Goal: Transaction & Acquisition: Purchase product/service

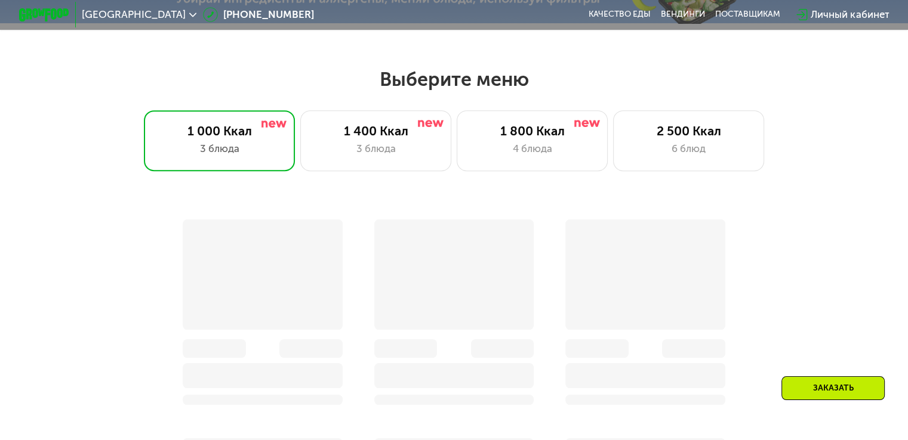
scroll to position [537, 0]
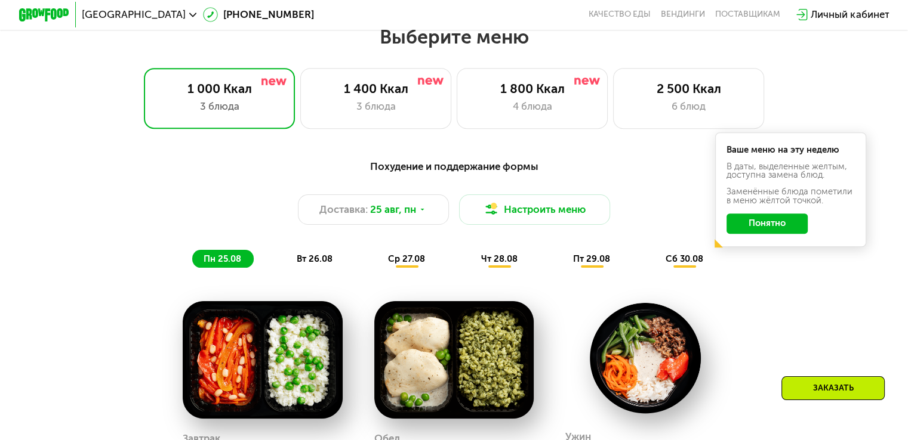
click at [772, 232] on button "Понятно" at bounding box center [766, 224] width 81 height 20
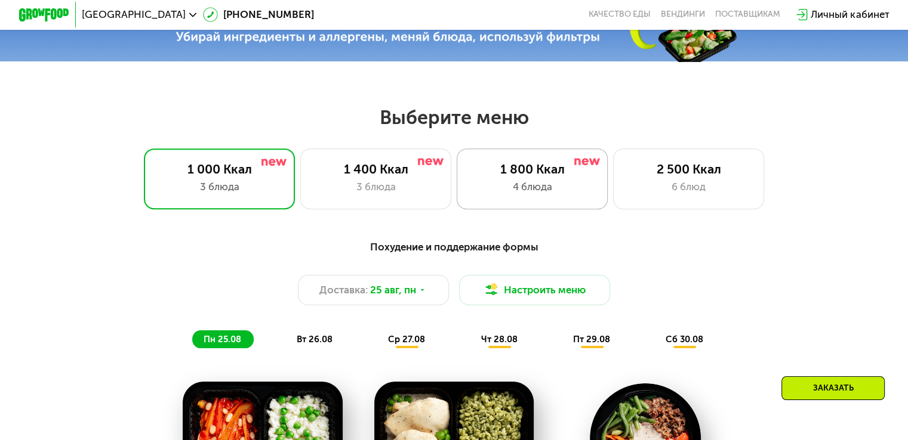
scroll to position [477, 0]
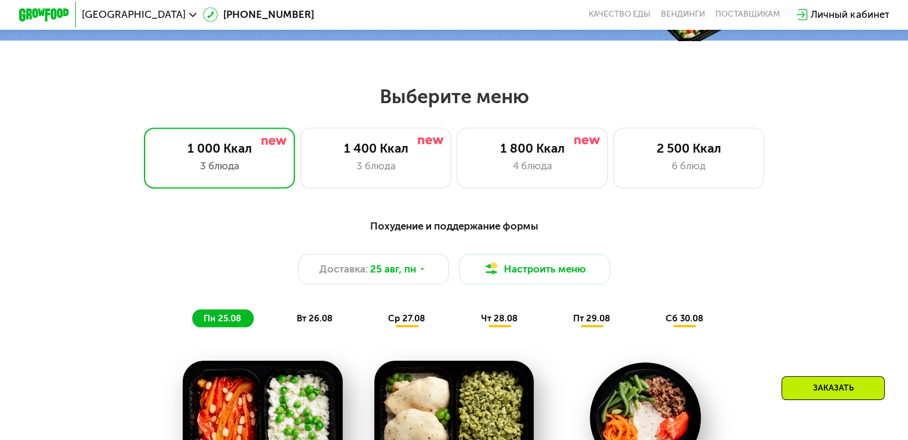
click at [833, 13] on div "Личный кабинет" at bounding box center [849, 14] width 78 height 15
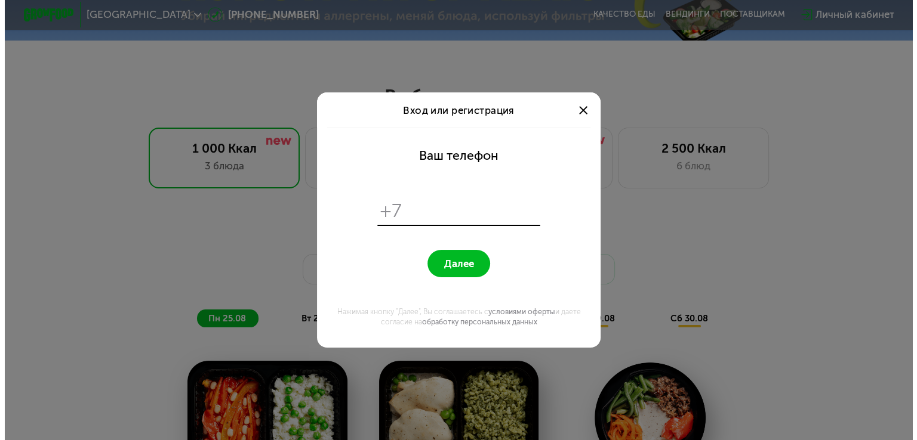
scroll to position [0, 0]
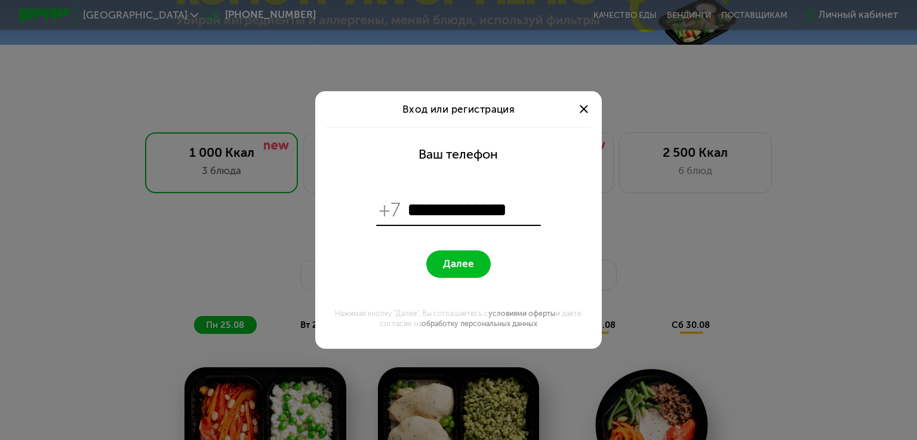
type input "**********"
click at [467, 268] on span "Далее" at bounding box center [458, 264] width 31 height 12
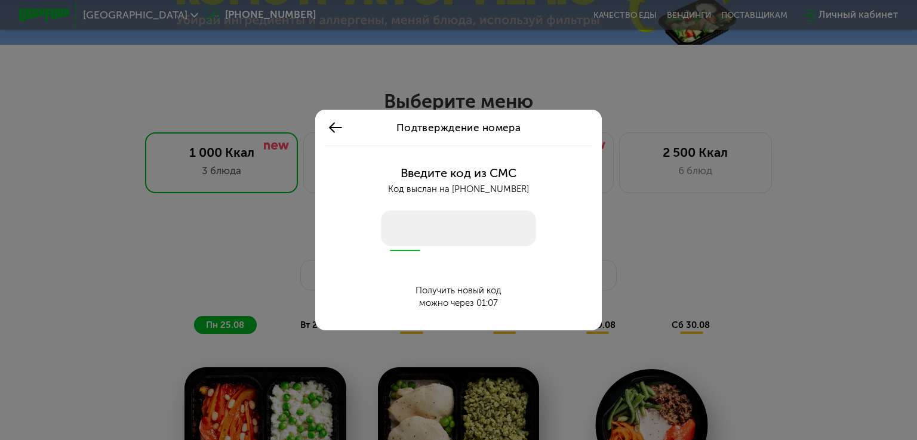
click at [336, 129] on icon at bounding box center [336, 128] width 16 height 16
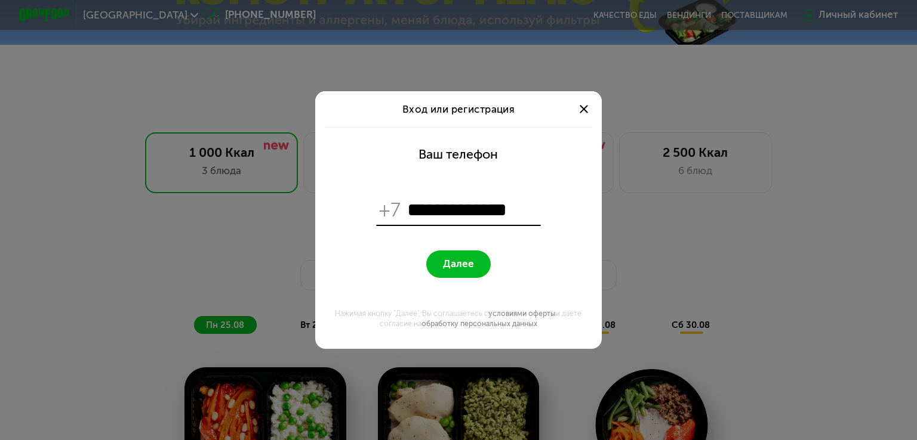
click at [579, 112] on div at bounding box center [584, 109] width 16 height 16
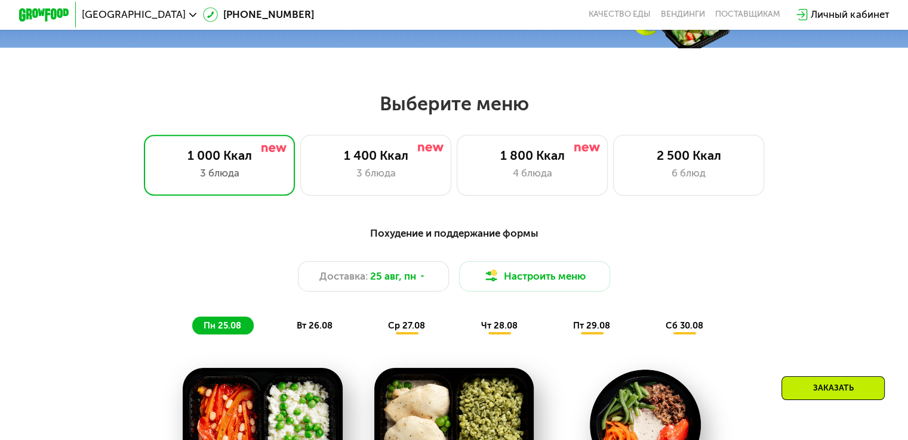
scroll to position [477, 0]
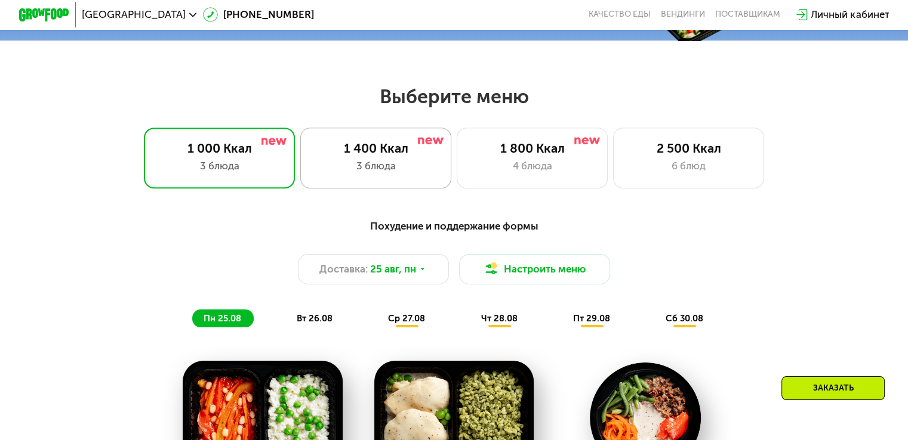
click at [457, 162] on div "1 400 Ккал 3 блюда" at bounding box center [533, 158] width 152 height 60
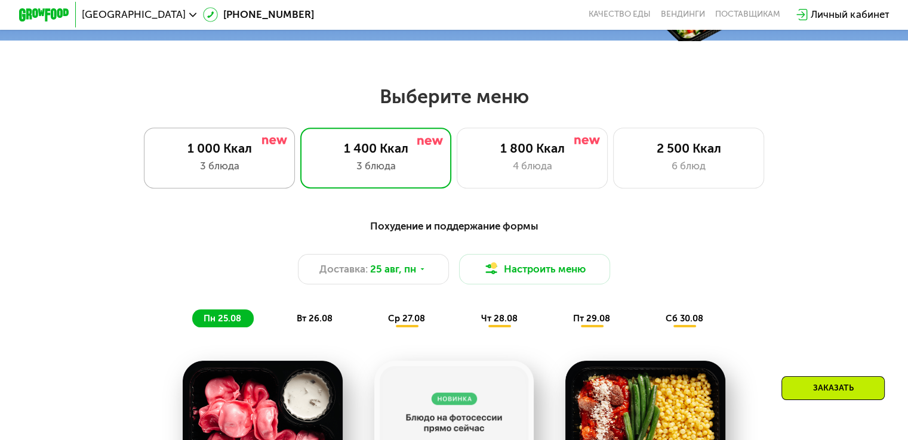
click at [215, 168] on div "3 блюда" at bounding box center [219, 166] width 125 height 15
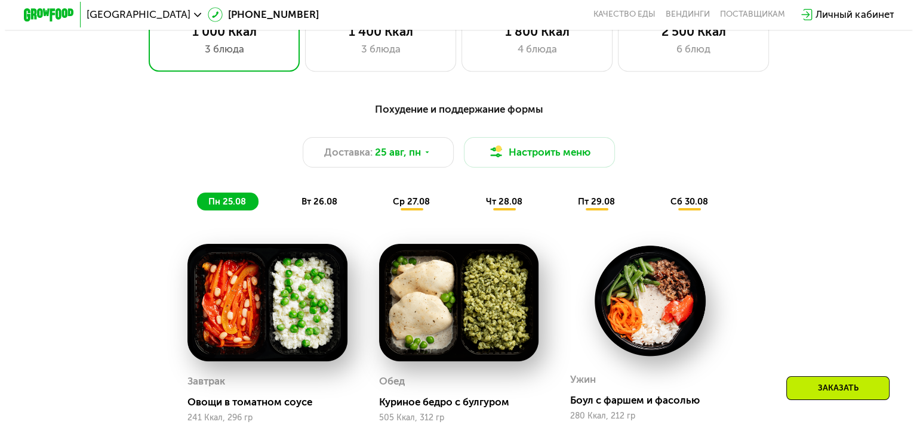
scroll to position [597, 0]
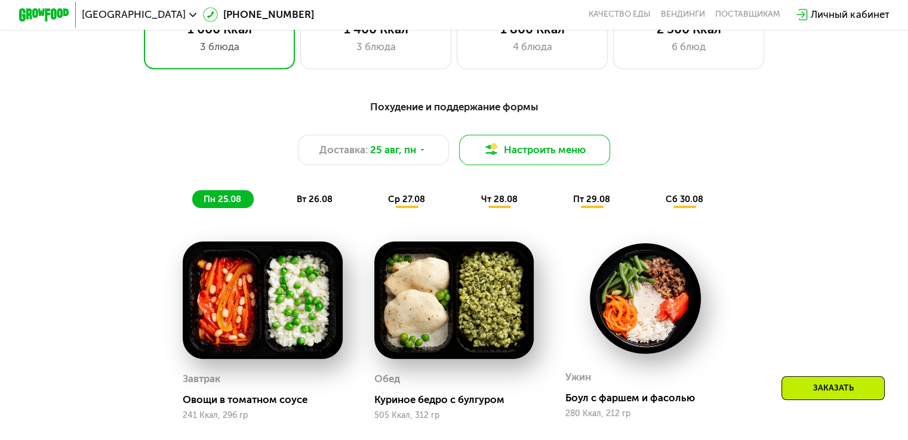
click at [545, 153] on button "Настроить меню" at bounding box center [535, 150] width 152 height 30
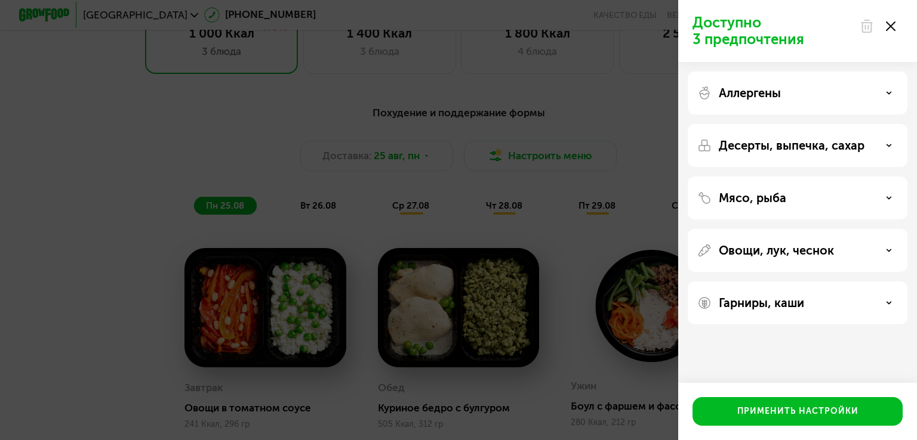
click at [880, 90] on div "Аллергены" at bounding box center [797, 93] width 201 height 14
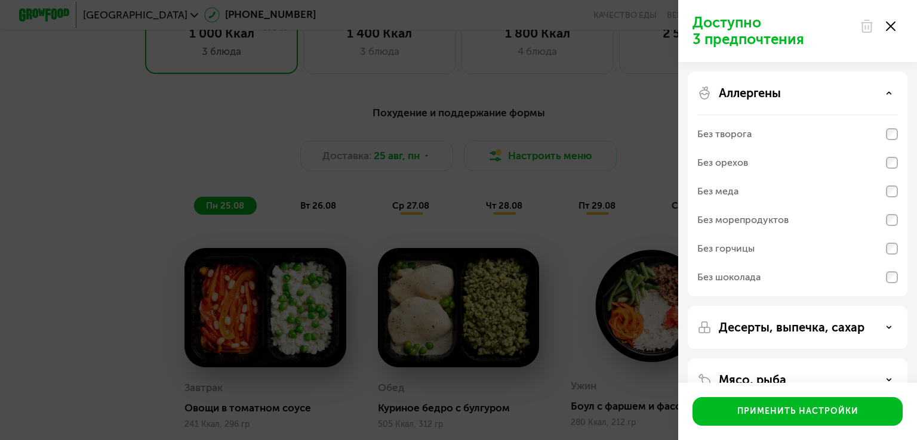
click at [880, 90] on div "Аллергены" at bounding box center [797, 93] width 201 height 14
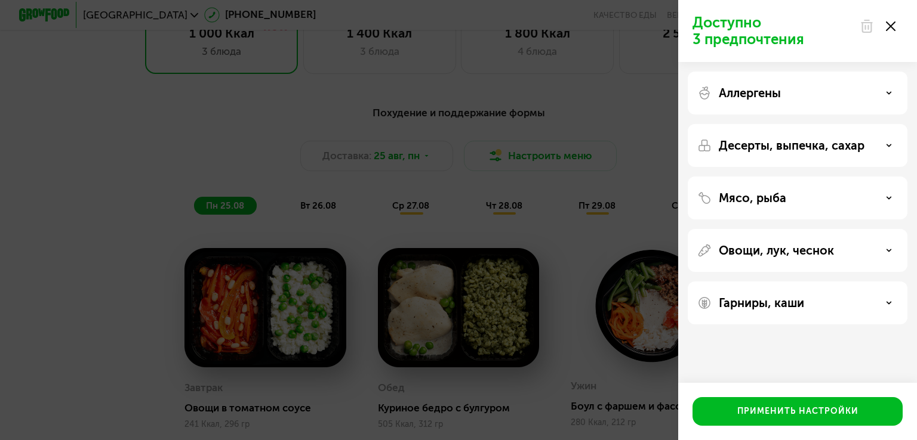
click at [869, 152] on div "Десерты, выпечка, сахар" at bounding box center [797, 145] width 201 height 14
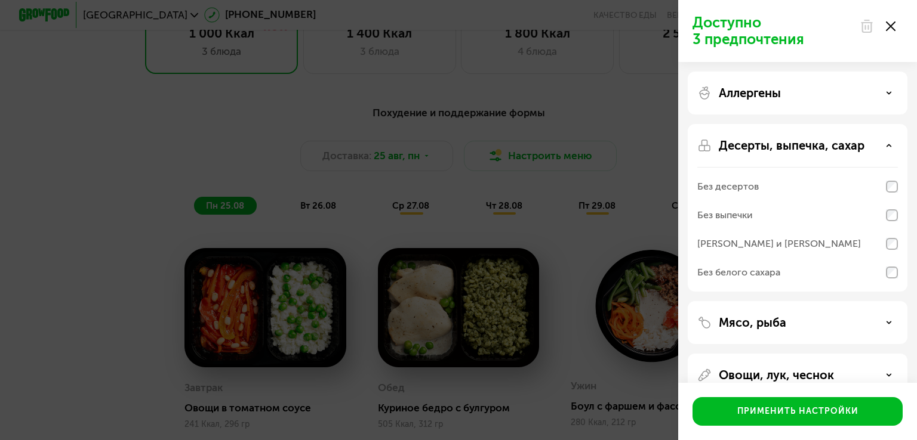
click at [871, 301] on div "Десерты, выпечка, сахар Без десертов Без выпечки Без сэндвичей и круассанов Без…" at bounding box center [797, 322] width 220 height 43
click at [877, 328] on div "Мясо, рыба" at bounding box center [797, 323] width 201 height 14
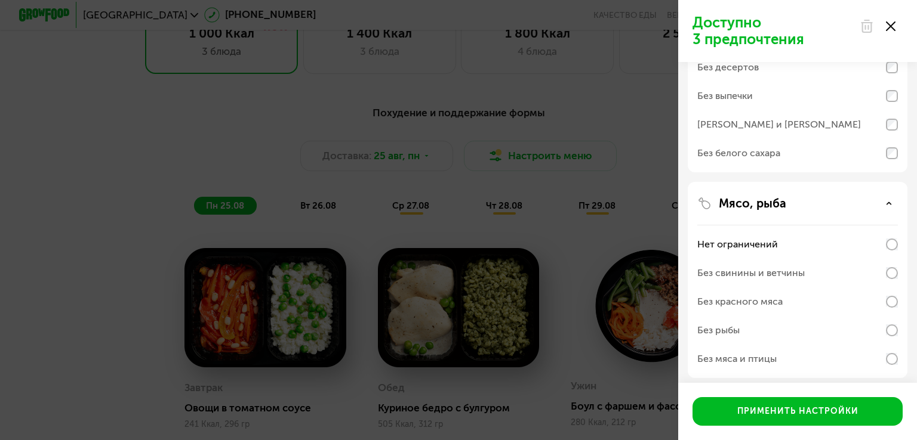
scroll to position [179, 0]
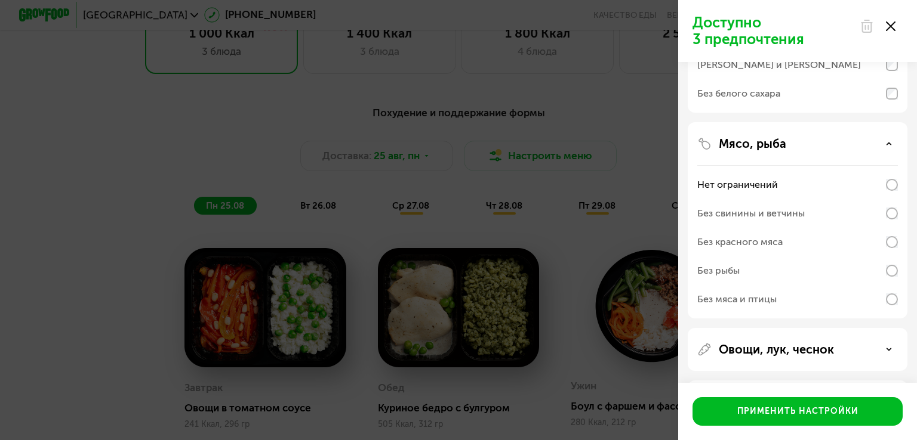
click at [891, 141] on icon at bounding box center [889, 144] width 6 height 6
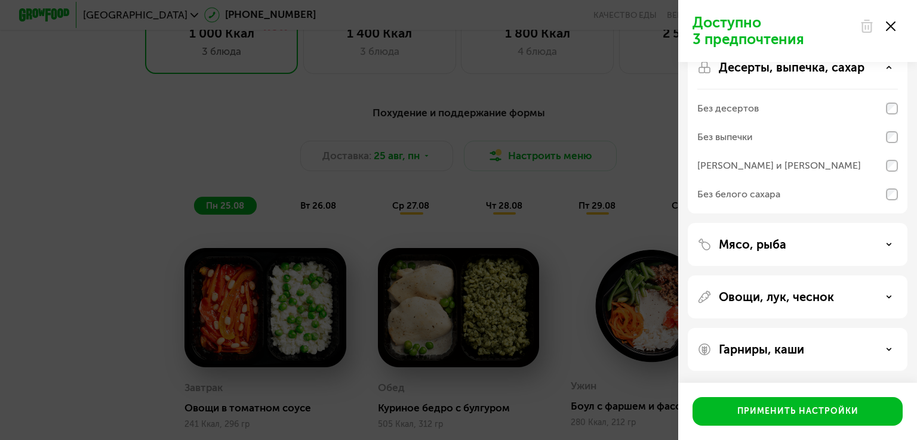
scroll to position [78, 0]
click at [881, 348] on div "Гарниры, каши" at bounding box center [797, 350] width 201 height 14
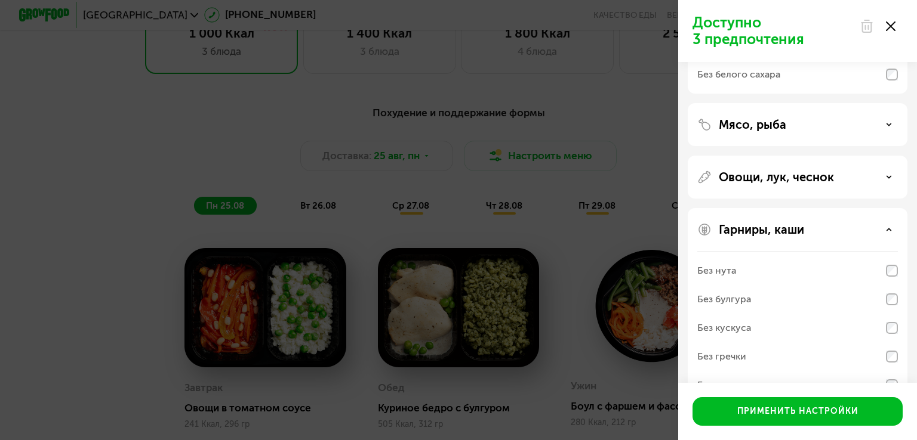
scroll to position [232, 0]
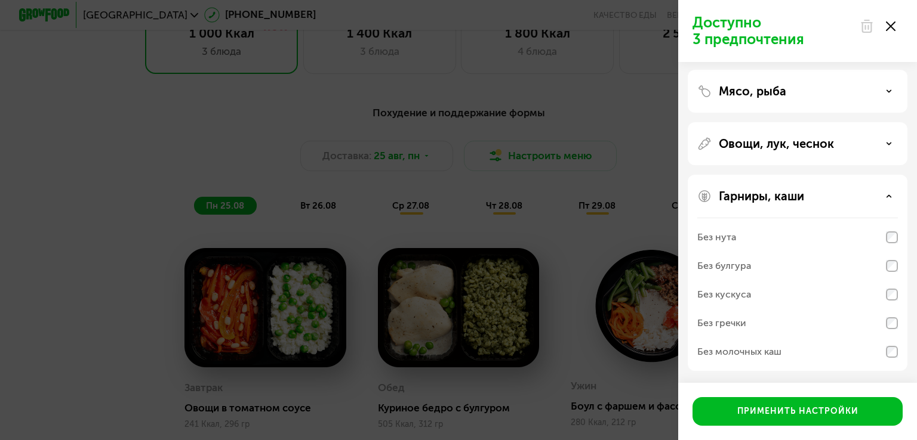
click at [880, 189] on div "Гарниры, каши" at bounding box center [797, 196] width 201 height 14
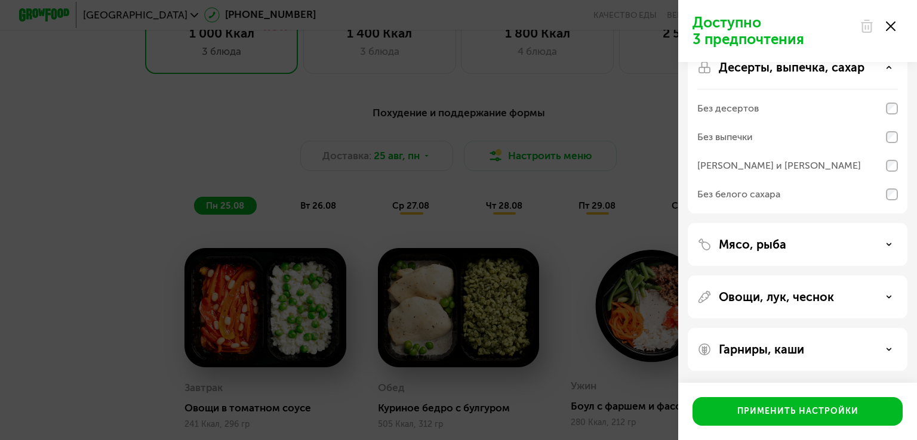
scroll to position [78, 0]
click at [886, 299] on icon at bounding box center [889, 297] width 6 height 6
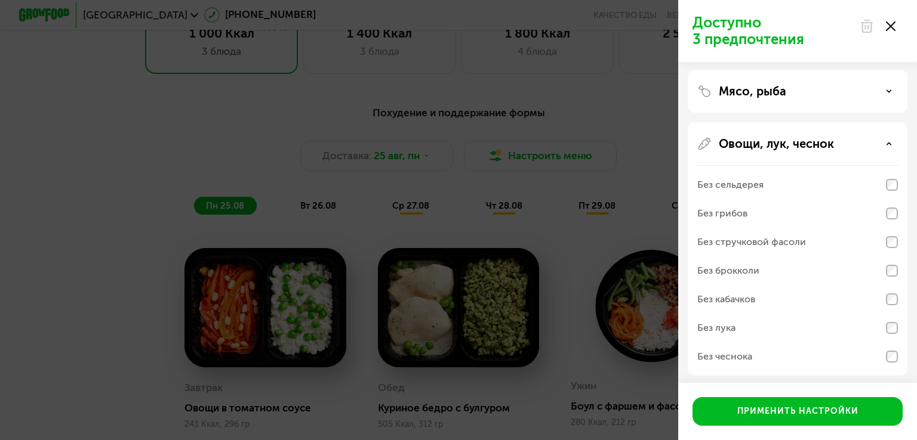
click at [890, 141] on icon at bounding box center [889, 144] width 6 height 6
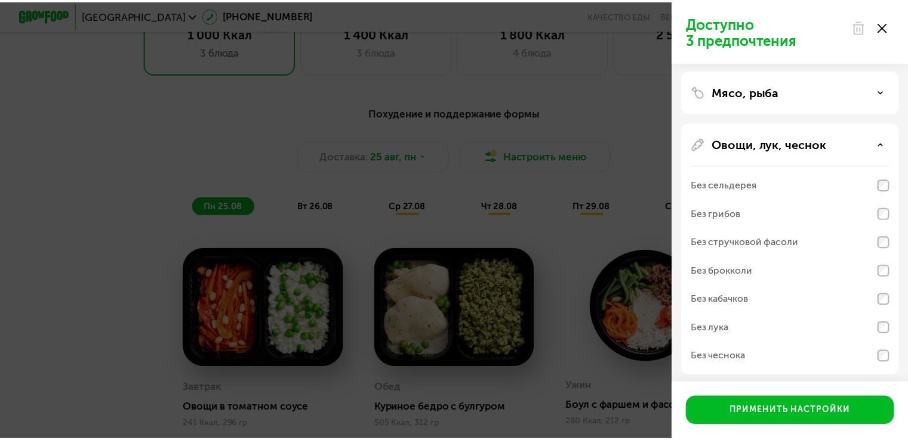
scroll to position [78, 0]
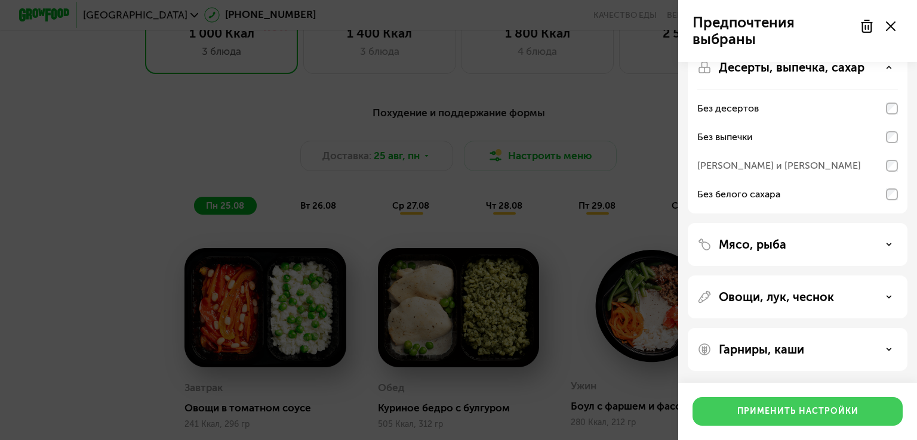
click at [833, 415] on div "Применить настройки" at bounding box center [797, 412] width 121 height 12
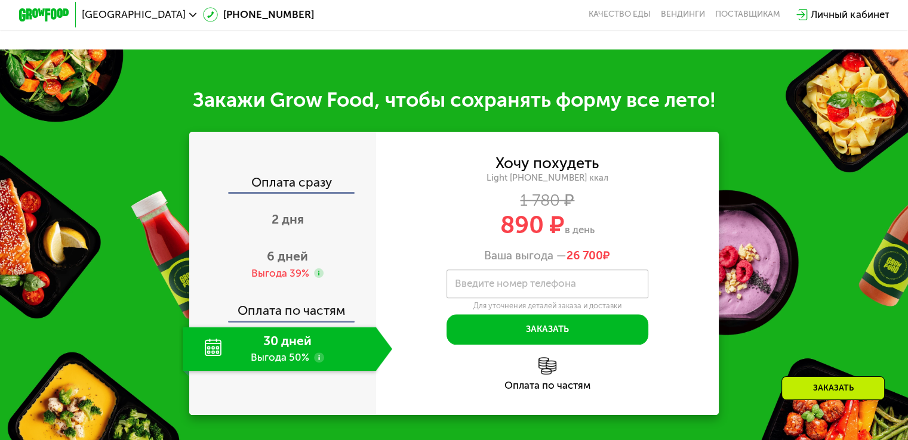
scroll to position [1193, 0]
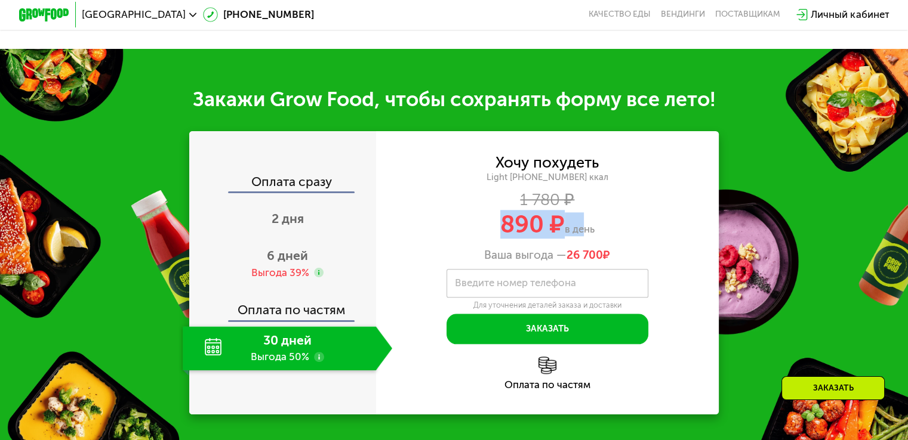
drag, startPoint x: 496, startPoint y: 232, endPoint x: 632, endPoint y: 229, distance: 135.5
click at [593, 231] on div "890 ₽ в день" at bounding box center [547, 224] width 343 height 24
click at [644, 229] on div "890 ₽ в день" at bounding box center [547, 224] width 343 height 24
click at [539, 375] on img at bounding box center [547, 366] width 18 height 18
click at [289, 320] on div "Оплата по частям" at bounding box center [283, 305] width 186 height 29
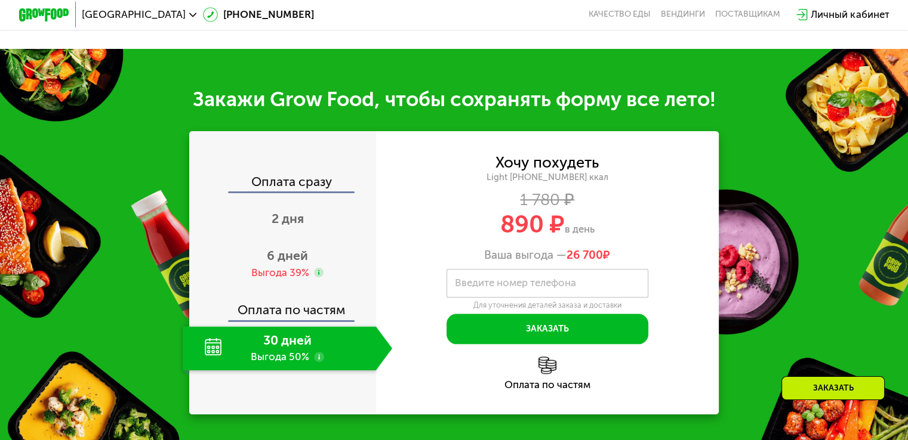
click at [314, 362] on use at bounding box center [319, 357] width 10 height 10
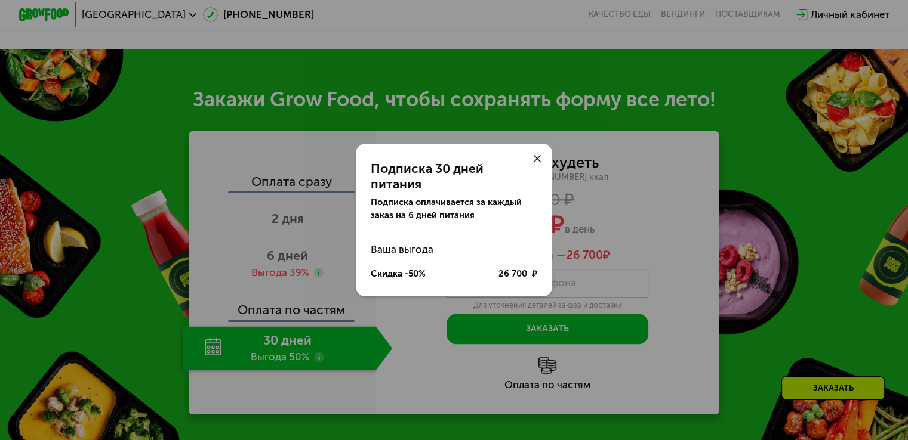
click at [538, 163] on use at bounding box center [537, 159] width 8 height 8
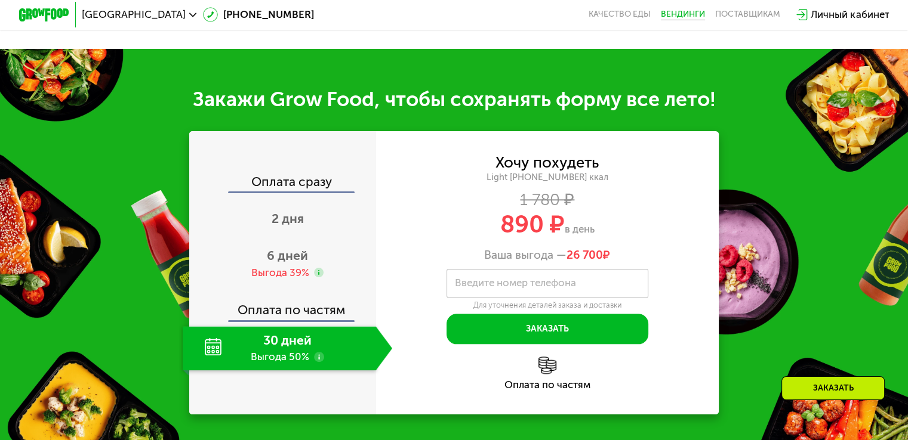
click at [678, 13] on link "Вендинги" at bounding box center [683, 15] width 44 height 10
click at [621, 17] on link "Качество еды" at bounding box center [619, 15] width 62 height 10
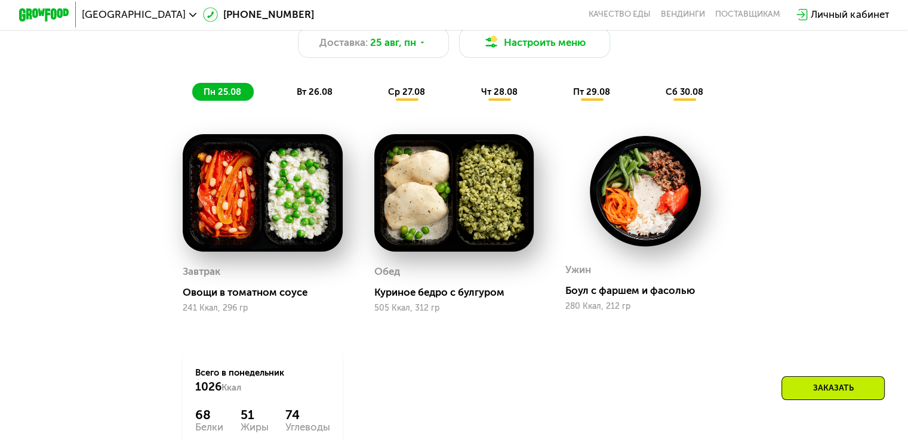
scroll to position [537, 0]
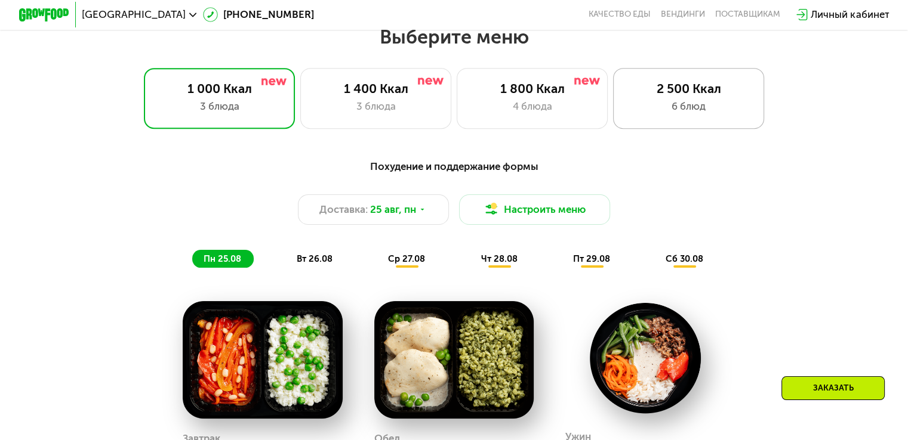
click at [672, 101] on div "2 500 Ккал 6 блюд" at bounding box center [689, 98] width 152 height 60
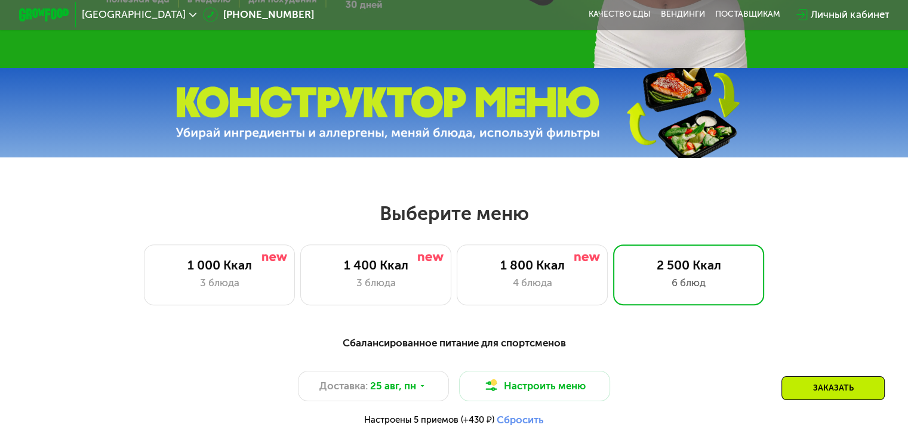
scroll to position [358, 0]
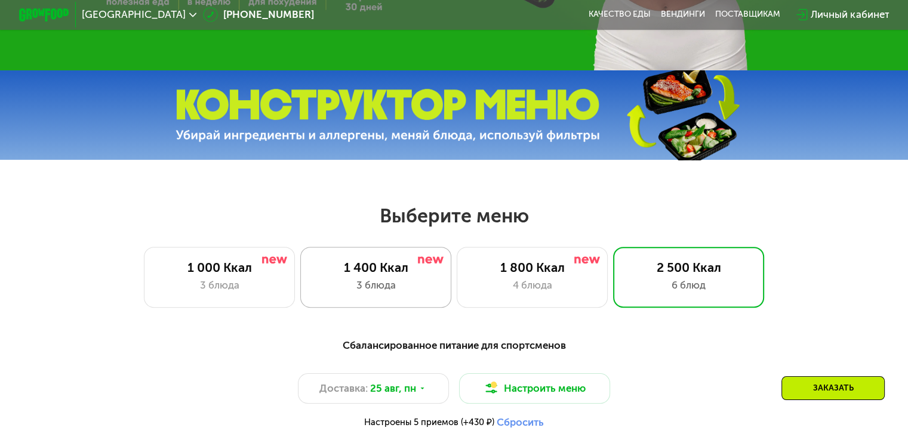
click at [402, 289] on div "3 блюда" at bounding box center [375, 285] width 125 height 15
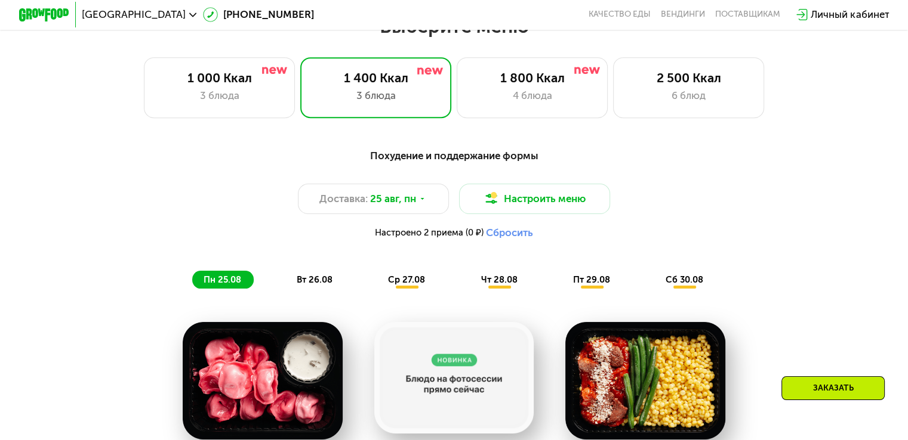
scroll to position [477, 0]
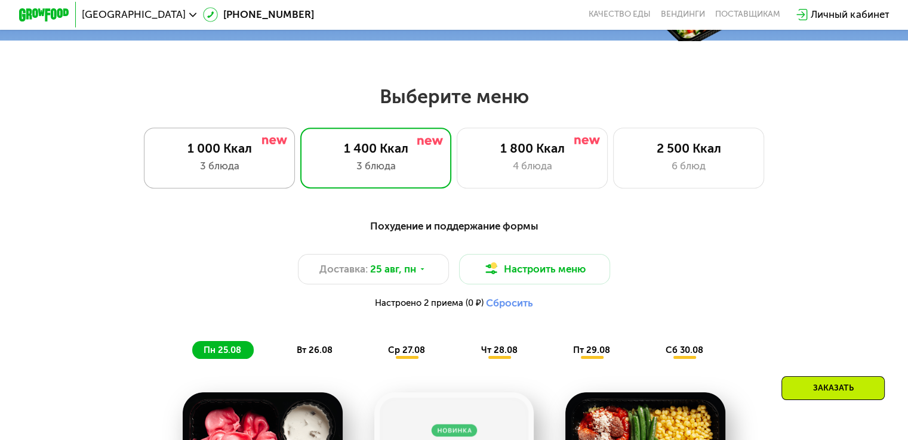
click at [300, 162] on div "1 000 Ккал 3 блюда" at bounding box center [376, 158] width 152 height 60
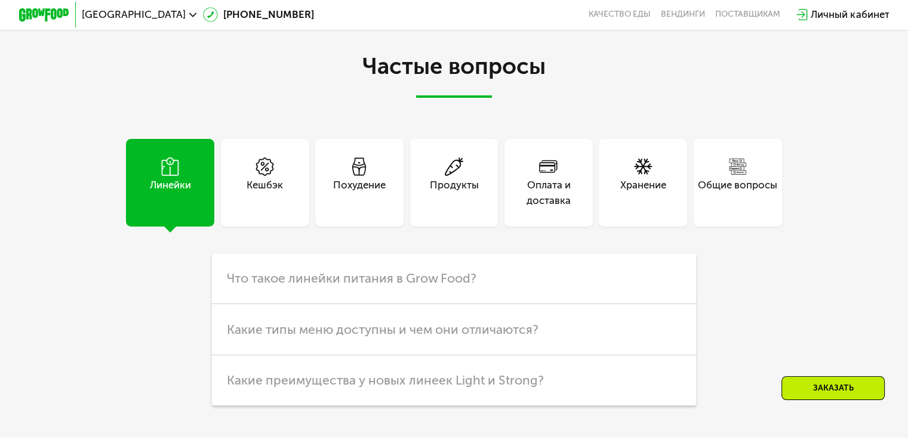
scroll to position [3103, 0]
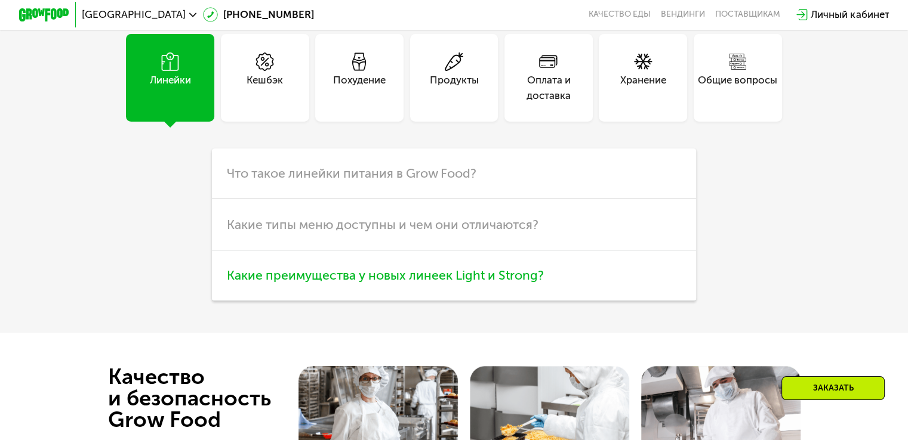
click at [496, 283] on span "Какие преимущества у новых линеек Light и Strong?" at bounding box center [385, 275] width 317 height 15
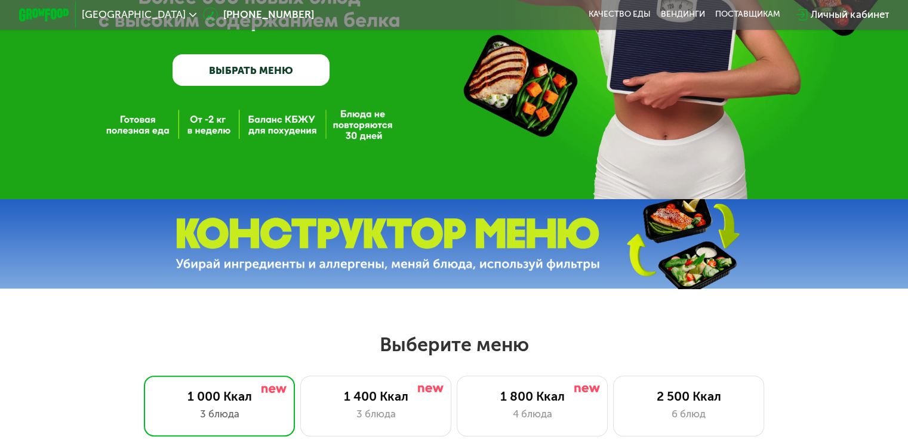
scroll to position [477, 0]
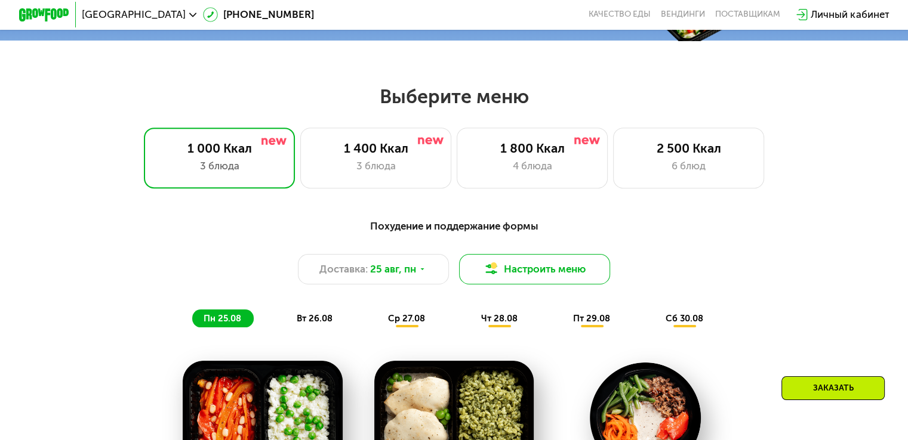
click at [579, 273] on button "Настроить меню" at bounding box center [535, 269] width 152 height 30
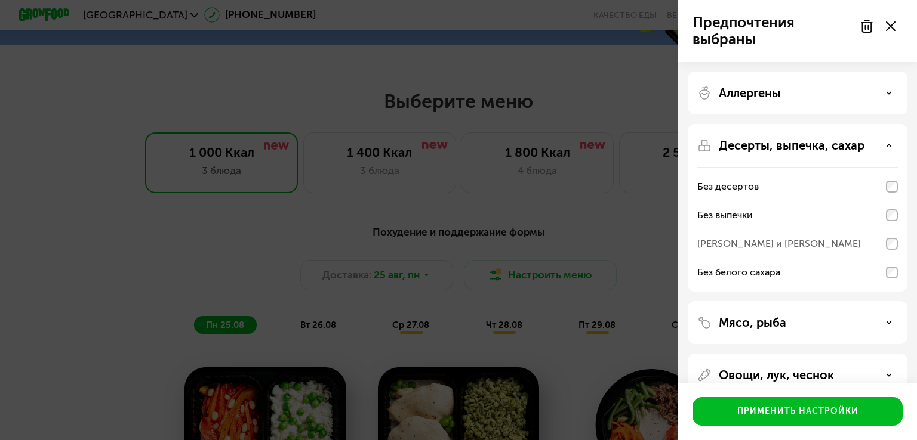
click at [886, 143] on icon at bounding box center [889, 146] width 6 height 6
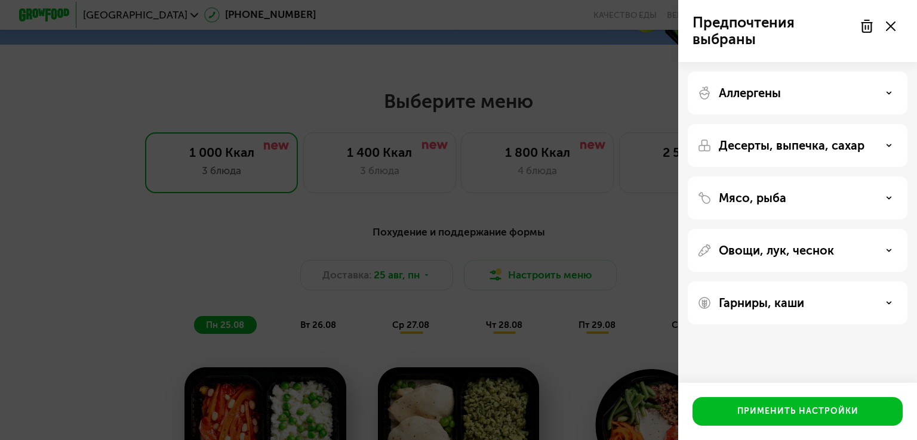
click at [449, 144] on div "Предпочтения выбраны Аллергены Десерты, выпечка, сахар Мясо, рыба Овощи, лук, ч…" at bounding box center [458, 220] width 917 height 440
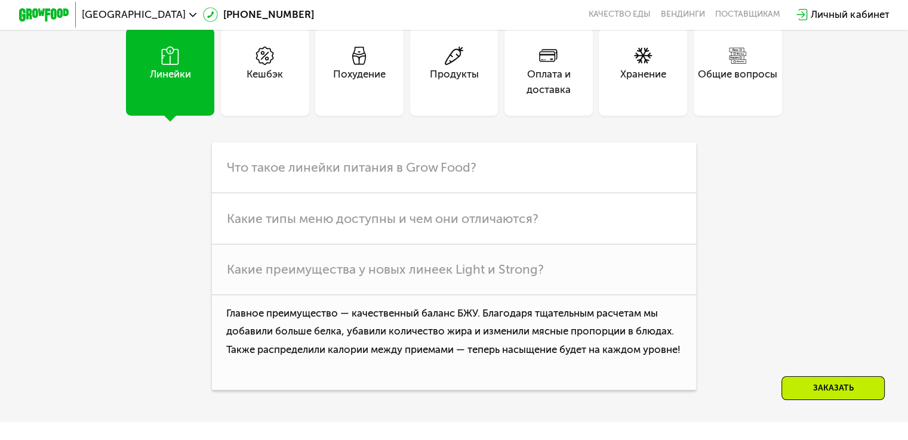
scroll to position [2984, 0]
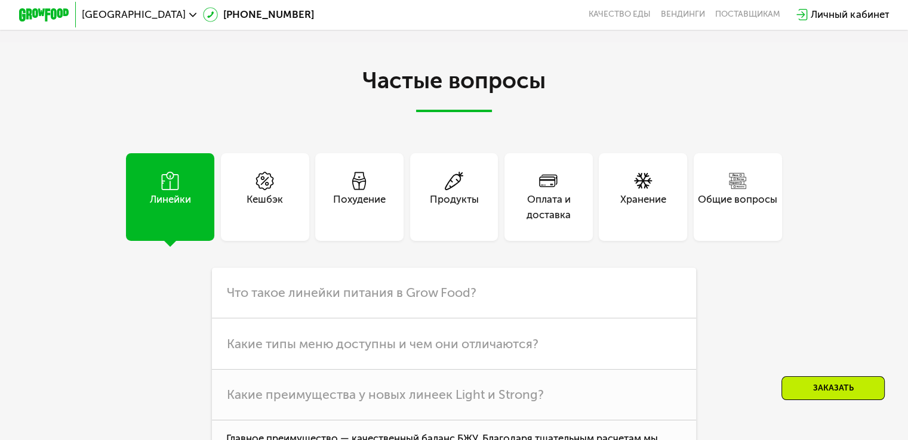
click at [541, 216] on div "Оплата и доставка" at bounding box center [548, 207] width 88 height 30
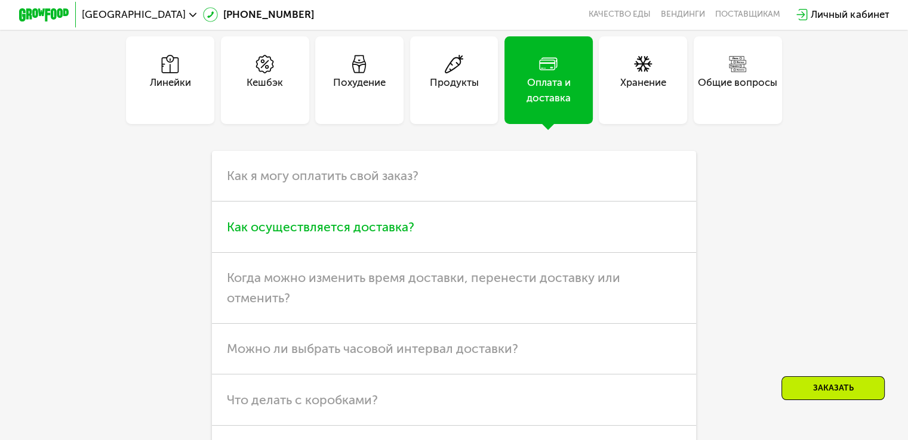
scroll to position [3163, 0]
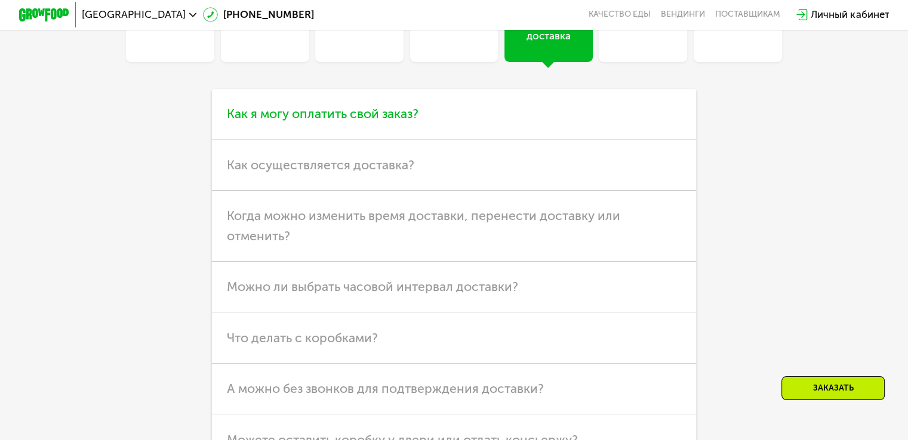
click at [445, 140] on h3 "Как я могу оплатить свой заказ?" at bounding box center [454, 114] width 484 height 51
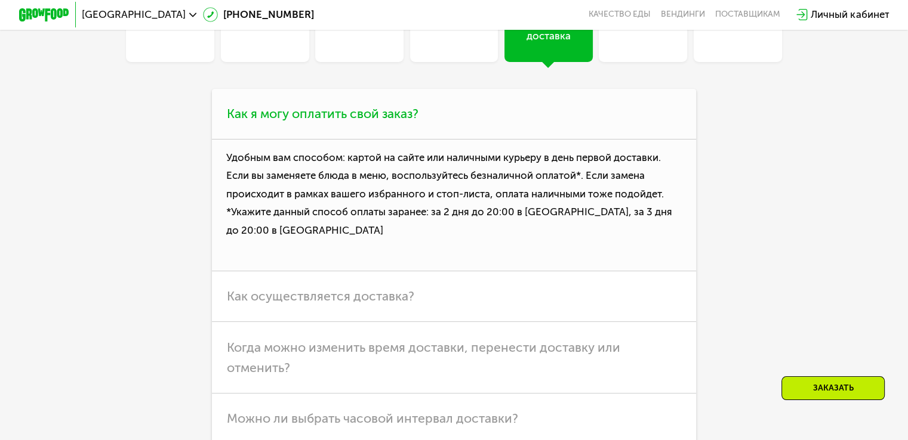
click at [454, 140] on h3 "Как я могу оплатить свой заказ?" at bounding box center [454, 114] width 484 height 51
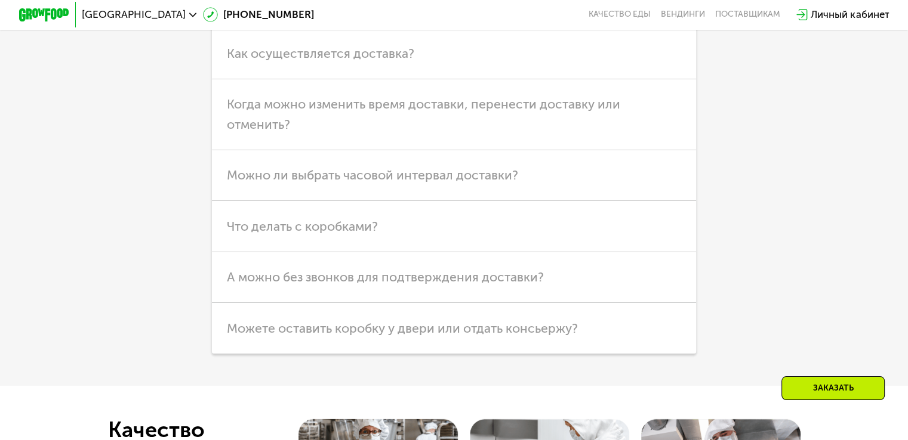
scroll to position [3282, 0]
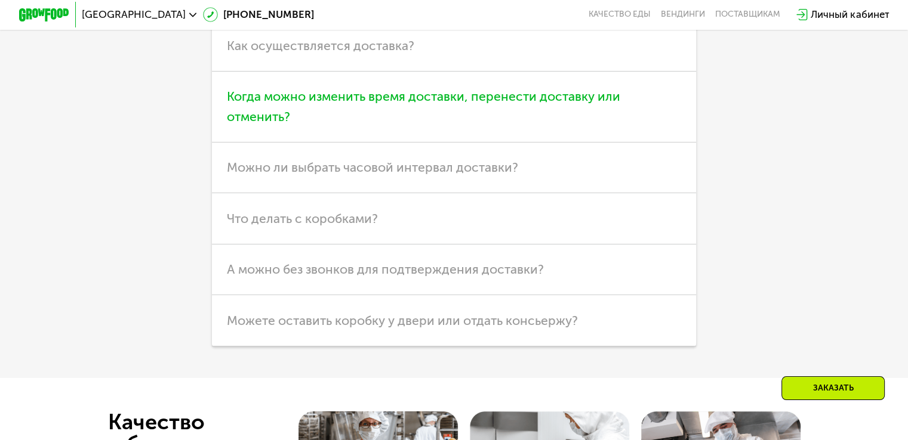
click at [442, 132] on h3 "Когда можно изменить время доставки, перенести доставку или отменить?" at bounding box center [454, 107] width 484 height 71
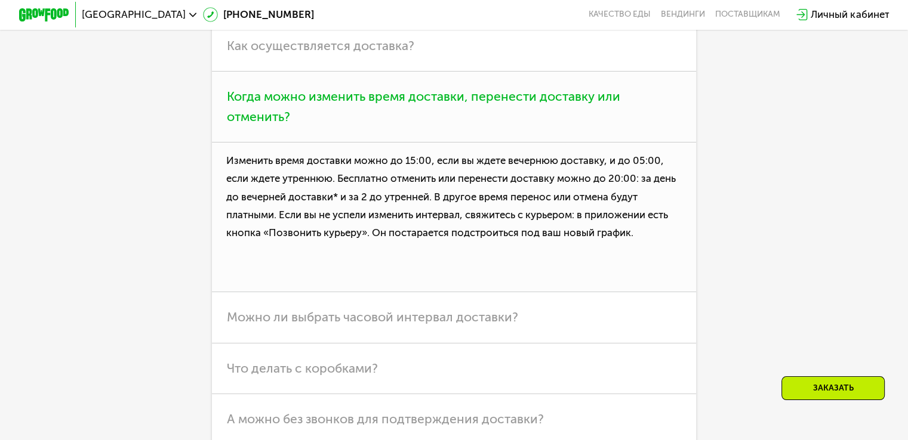
click at [442, 132] on h3 "Когда можно изменить время доставки, перенести доставку или отменить?" at bounding box center [454, 107] width 484 height 71
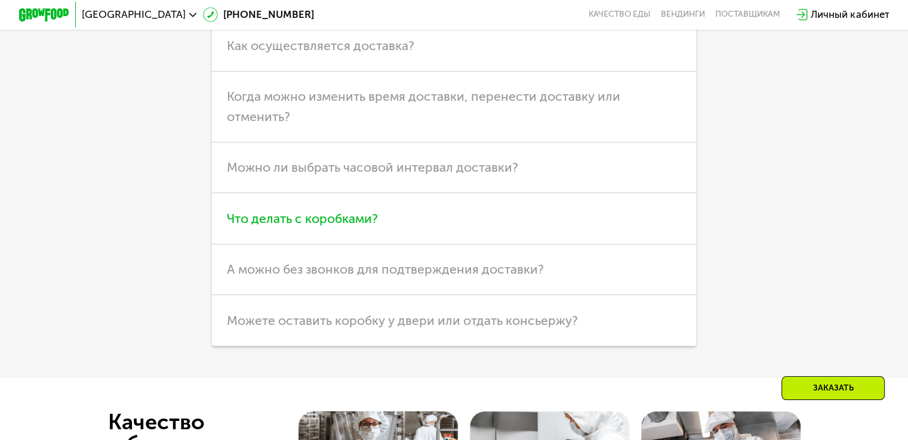
click at [392, 244] on h3 "Что делать с коробками?" at bounding box center [454, 218] width 484 height 51
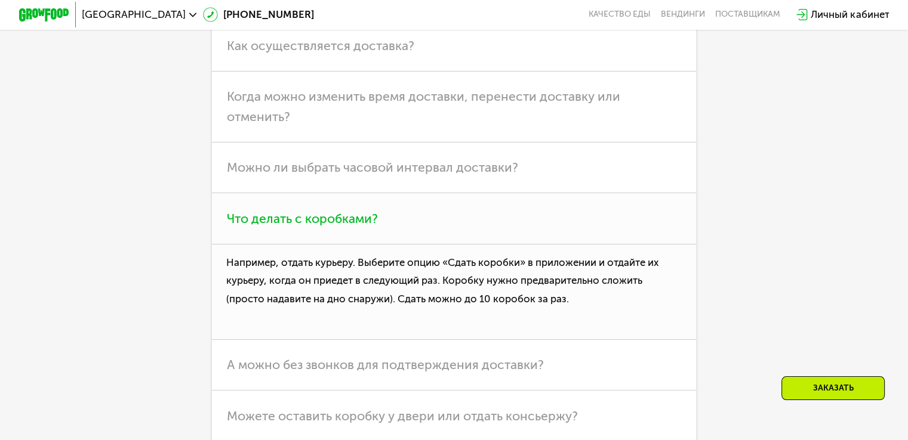
click at [392, 244] on h3 "Что делать с коробками?" at bounding box center [454, 218] width 484 height 51
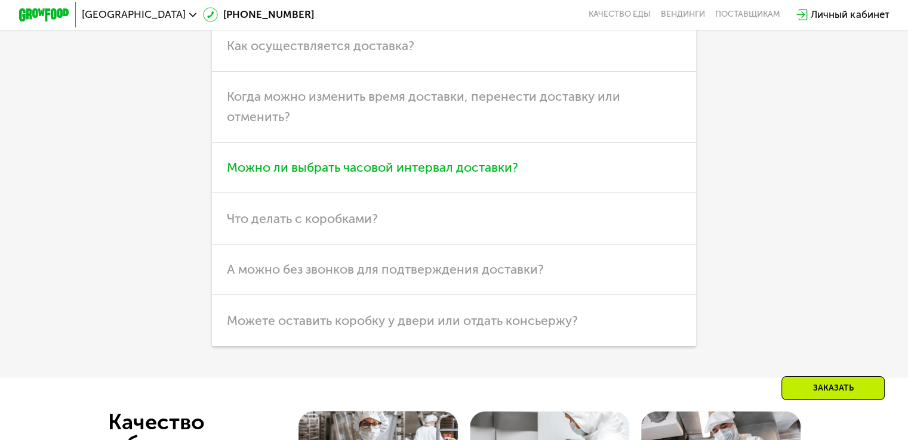
click at [408, 175] on span "Можно ли выбрать часовой интервал доставки?" at bounding box center [372, 167] width 291 height 15
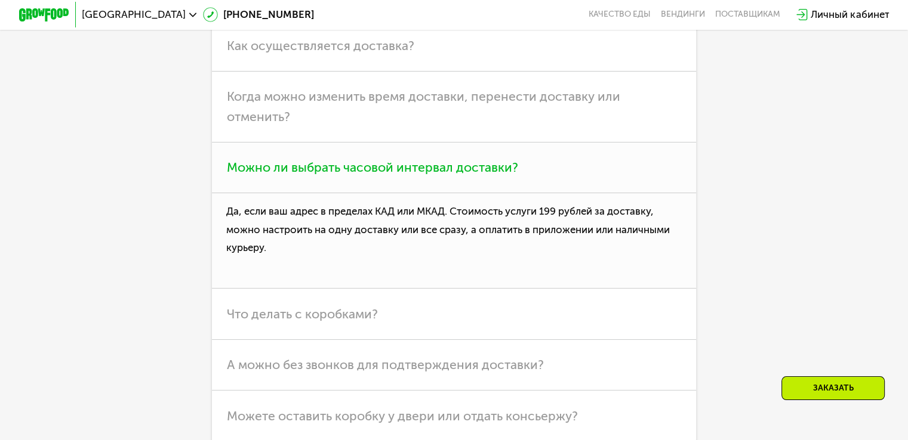
click at [408, 175] on span "Можно ли выбрать часовой интервал доставки?" at bounding box center [372, 167] width 291 height 15
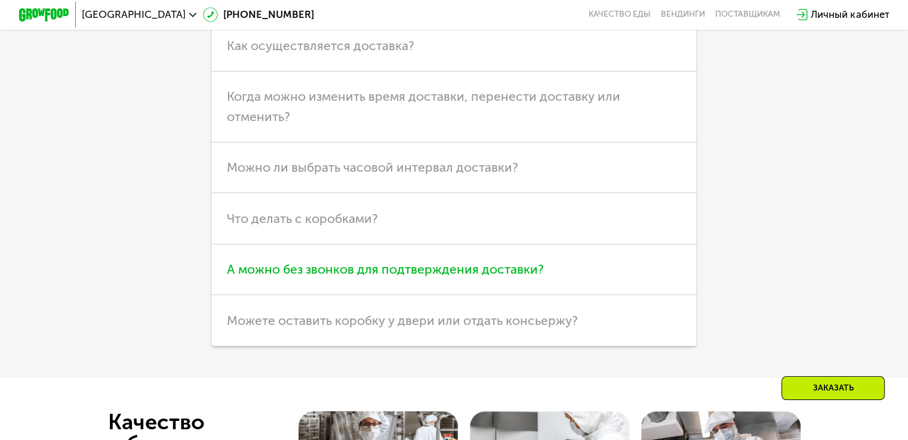
click at [501, 277] on span "А можно без звонков для подтверждения доставки?" at bounding box center [385, 269] width 317 height 15
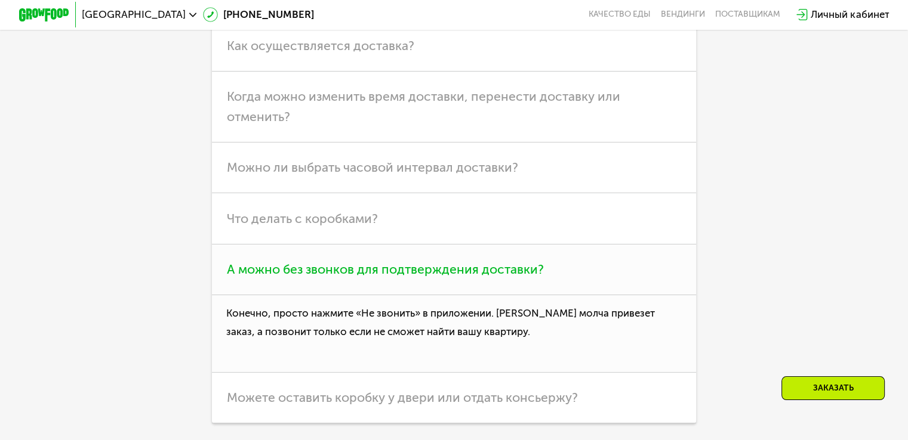
click at [501, 277] on span "А можно без звонков для подтверждения доставки?" at bounding box center [385, 269] width 317 height 15
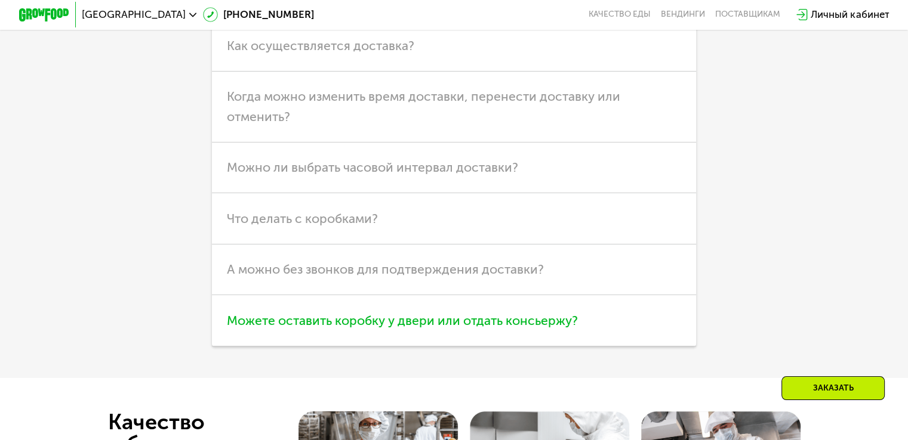
click at [468, 328] on span "Можете оставить коробку у двери или отдать консьержу?" at bounding box center [402, 320] width 351 height 15
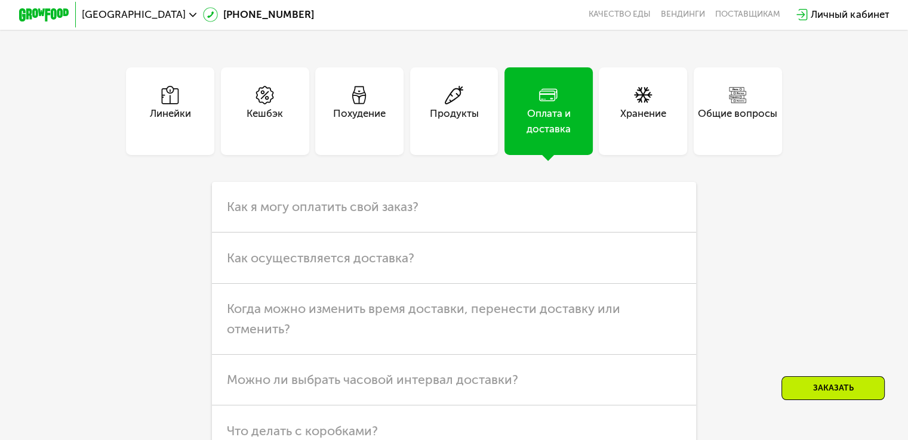
scroll to position [3043, 0]
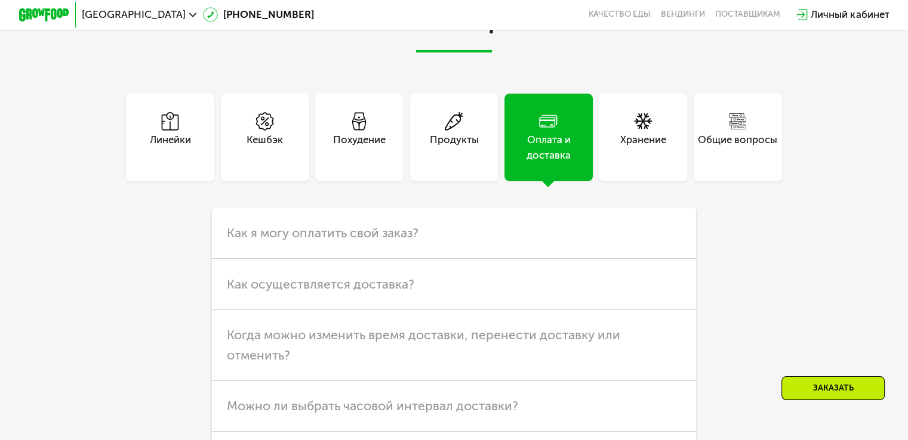
click at [344, 159] on div "Похудение" at bounding box center [359, 147] width 53 height 30
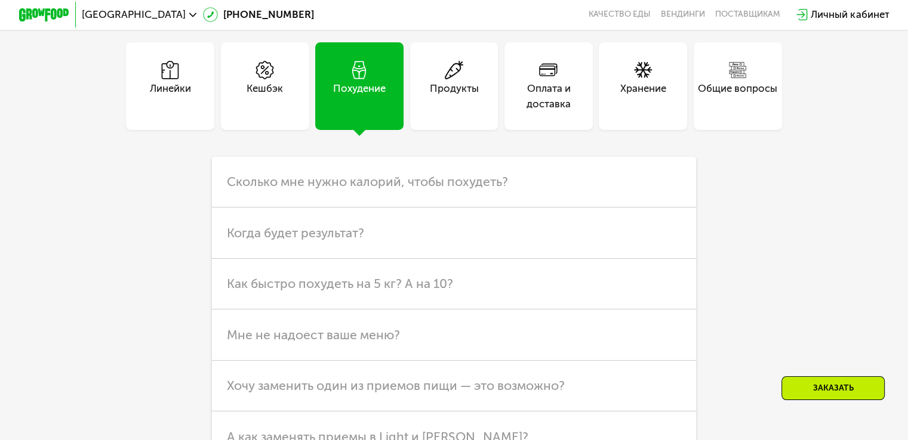
scroll to position [3222, 0]
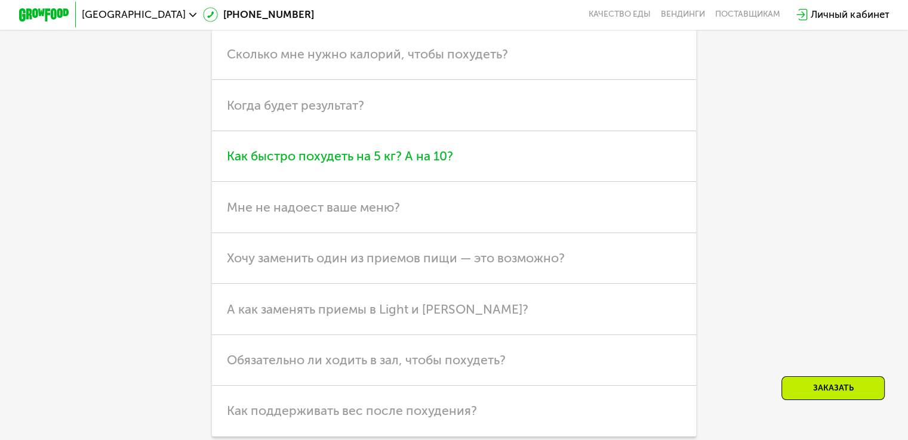
click at [313, 164] on span "Как быстро похудеть на 5 кг? А на 10?" at bounding box center [340, 156] width 226 height 15
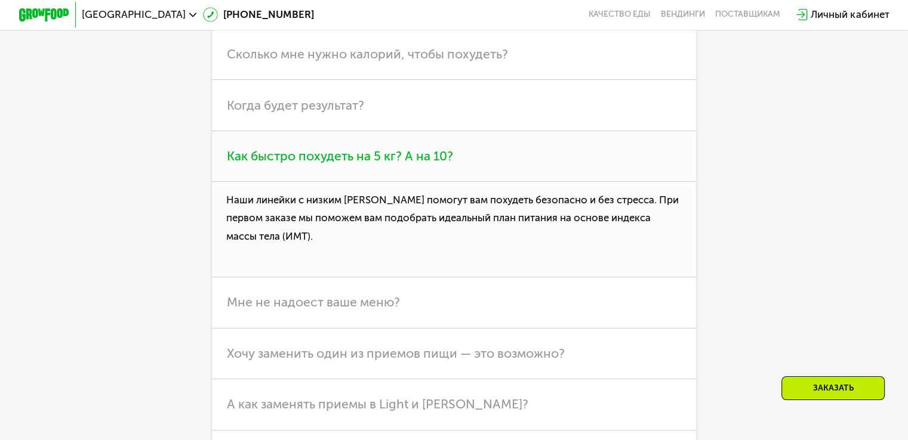
click at [286, 164] on span "Как быстро похудеть на 5 кг? А на 10?" at bounding box center [340, 156] width 226 height 15
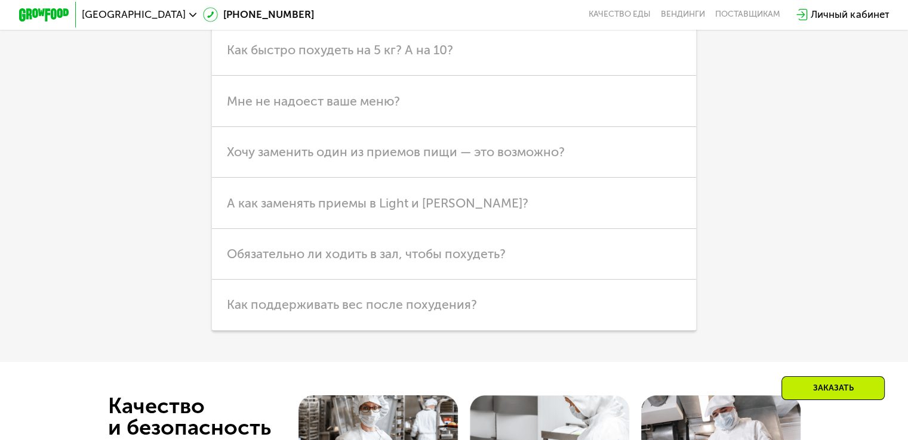
scroll to position [3342, 0]
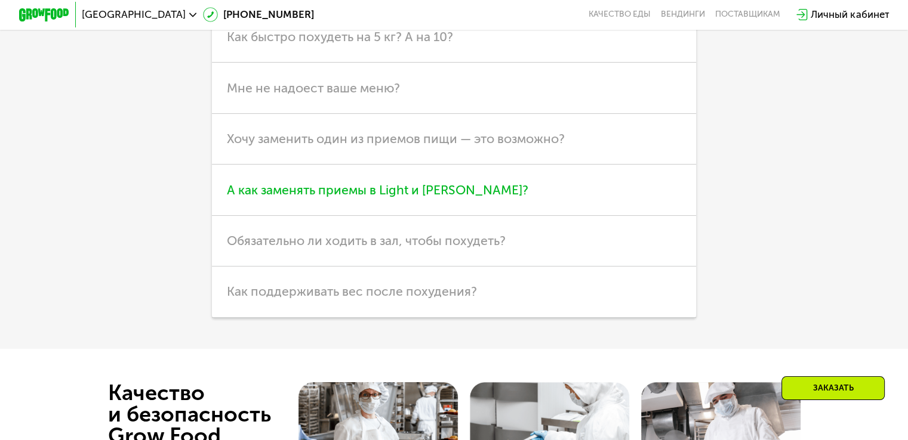
click at [291, 198] on span "А как заменять приемы в Light и [PERSON_NAME]?" at bounding box center [377, 190] width 301 height 15
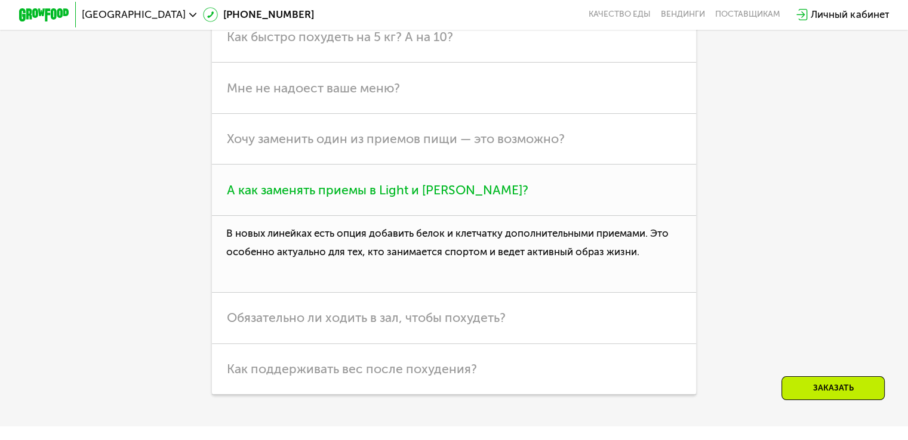
click at [290, 198] on span "А как заменять приемы в Light и [PERSON_NAME]?" at bounding box center [377, 190] width 301 height 15
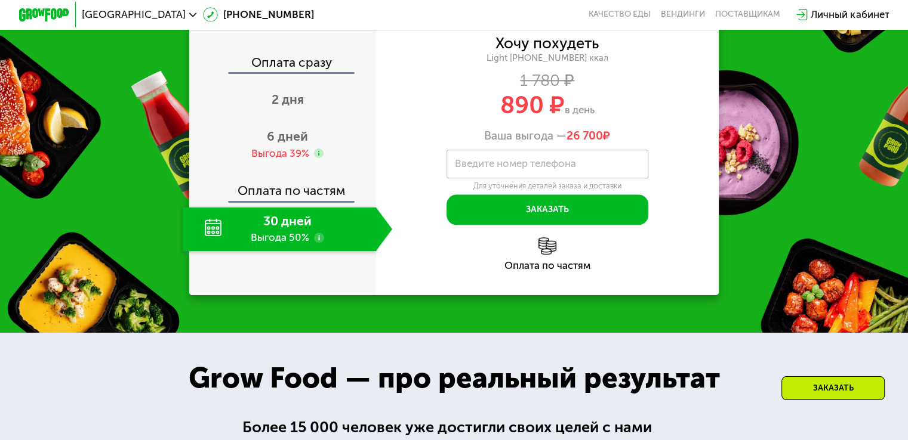
scroll to position [0, 0]
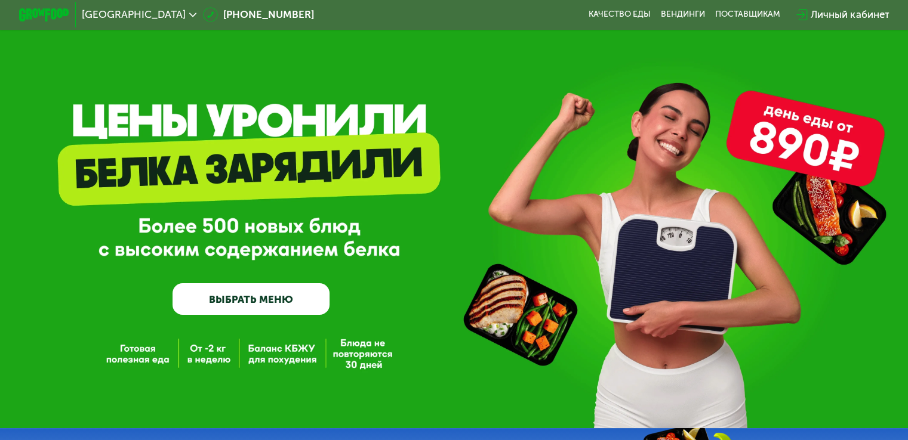
click at [825, 19] on div "Личный кабинет" at bounding box center [849, 14] width 78 height 15
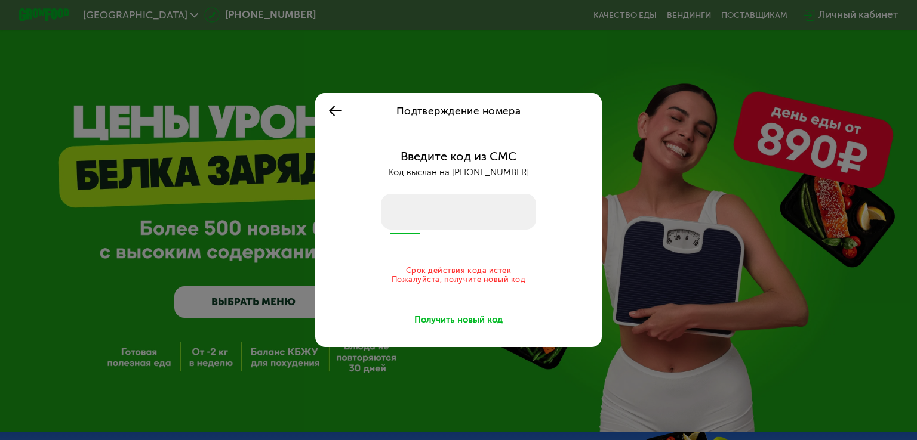
click at [454, 215] on input "number" at bounding box center [458, 212] width 155 height 36
click at [454, 208] on input "number" at bounding box center [458, 212] width 155 height 36
click at [456, 206] on input "number" at bounding box center [458, 212] width 155 height 36
click at [394, 211] on input "number" at bounding box center [458, 212] width 155 height 36
type input "*"
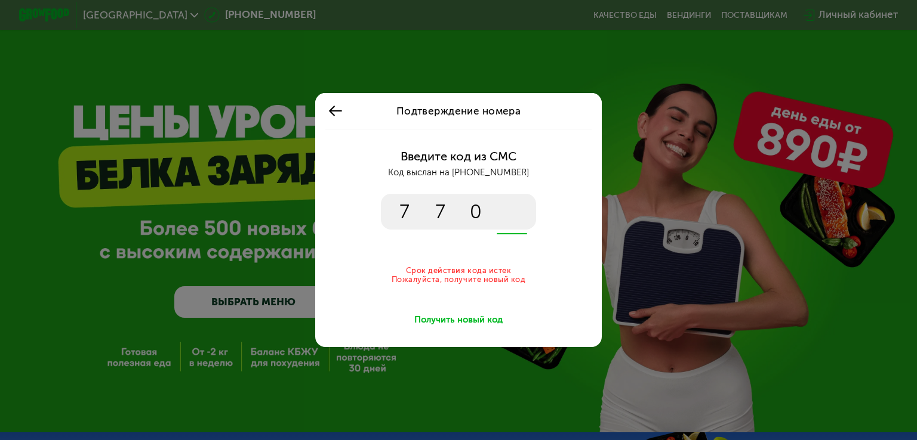
type input "****"
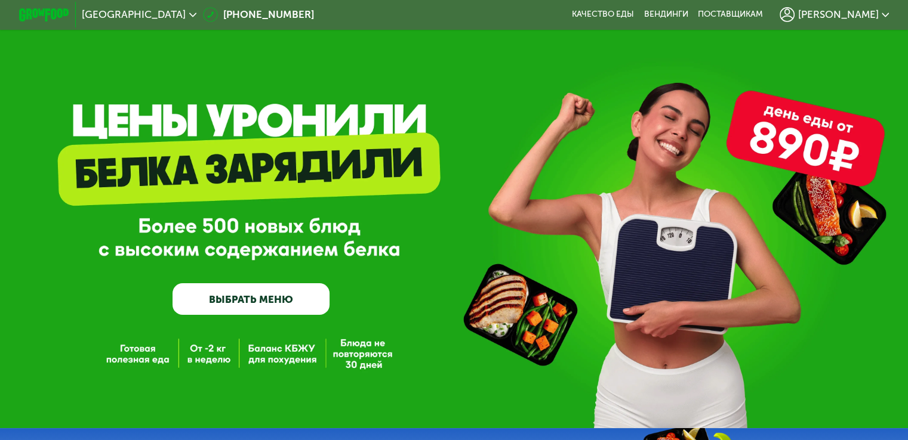
click at [864, 12] on span "[PERSON_NAME]" at bounding box center [837, 15] width 81 height 10
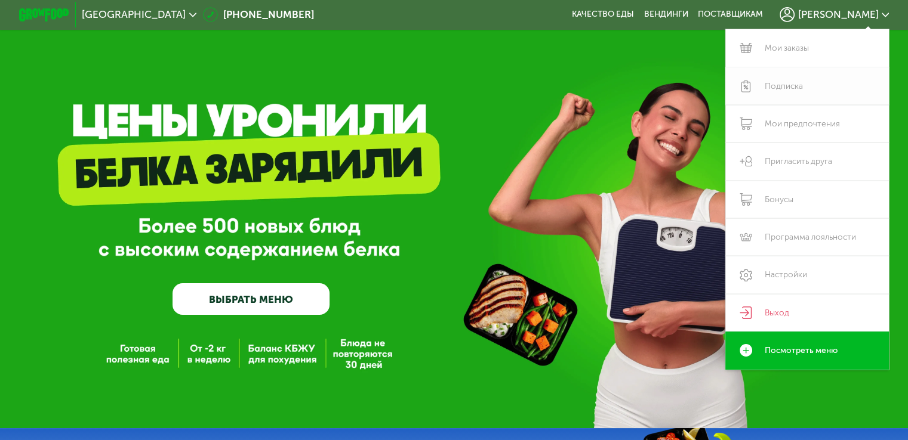
click at [786, 87] on link "Подписка" at bounding box center [807, 86] width 164 height 38
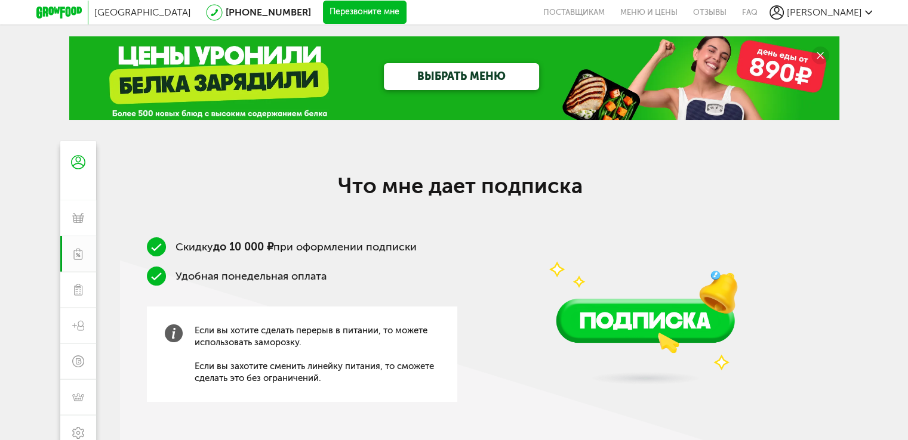
scroll to position [60, 0]
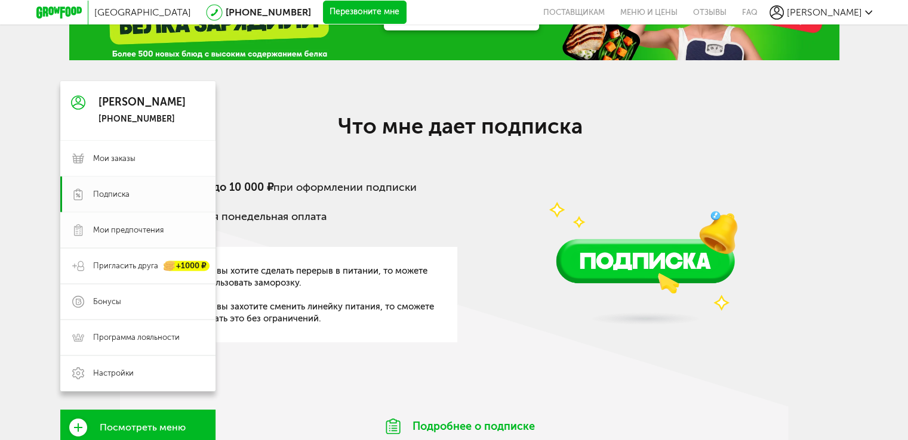
click at [109, 227] on span "Мои предпочтения" at bounding box center [128, 230] width 70 height 11
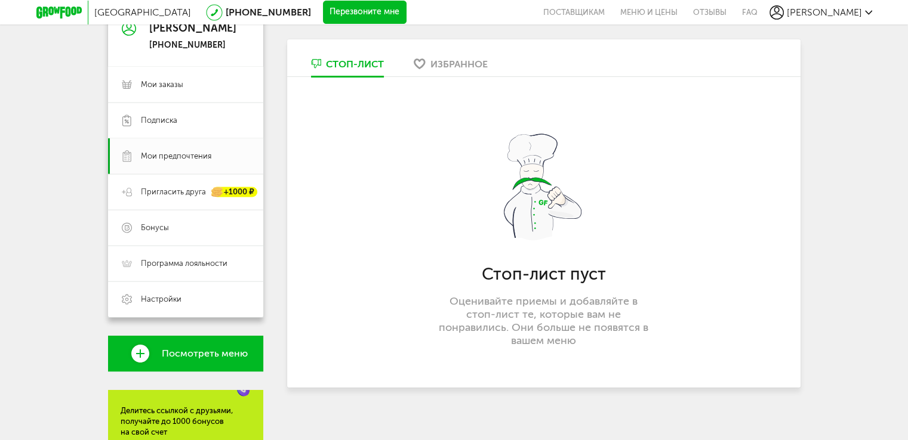
scroll to position [60, 0]
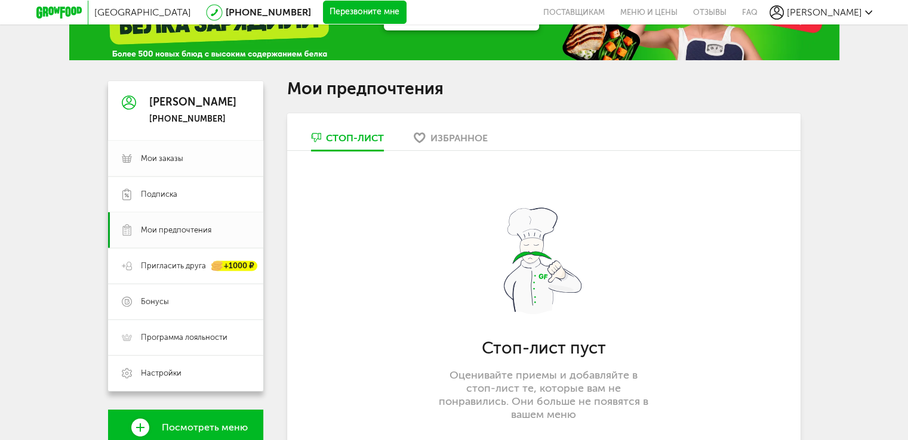
click at [164, 161] on span "Мои заказы" at bounding box center [162, 158] width 42 height 11
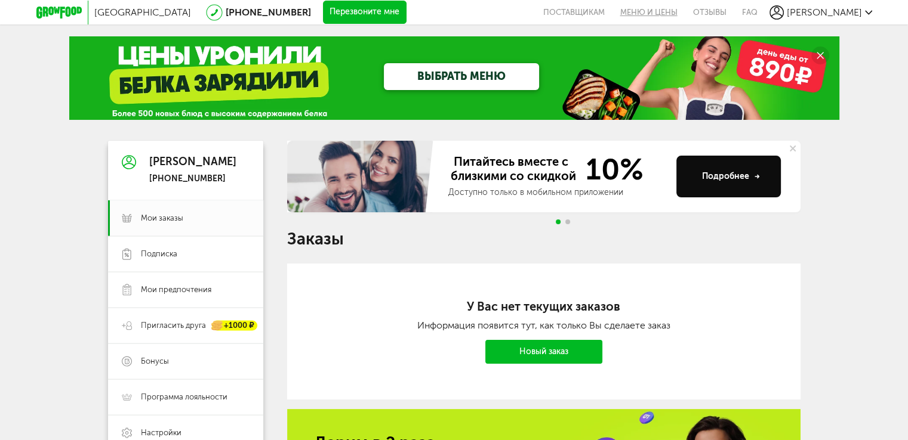
click at [670, 15] on link "Меню и цены" at bounding box center [648, 12] width 73 height 24
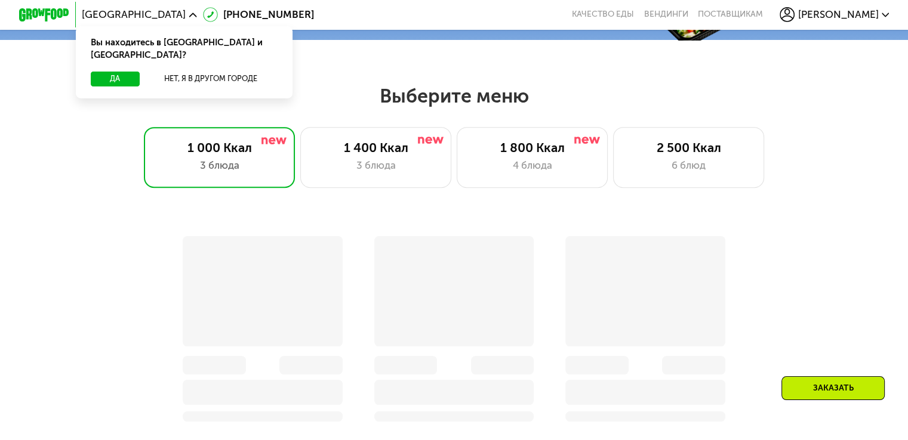
scroll to position [537, 0]
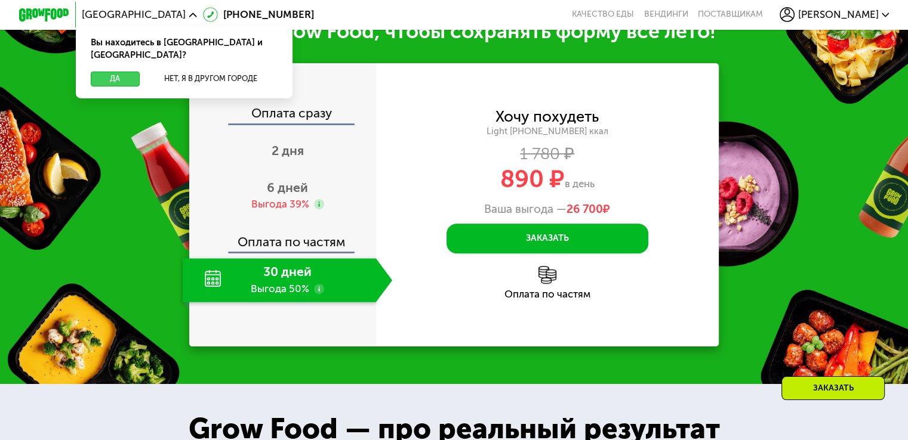
click at [121, 72] on button "Да" at bounding box center [115, 79] width 48 height 15
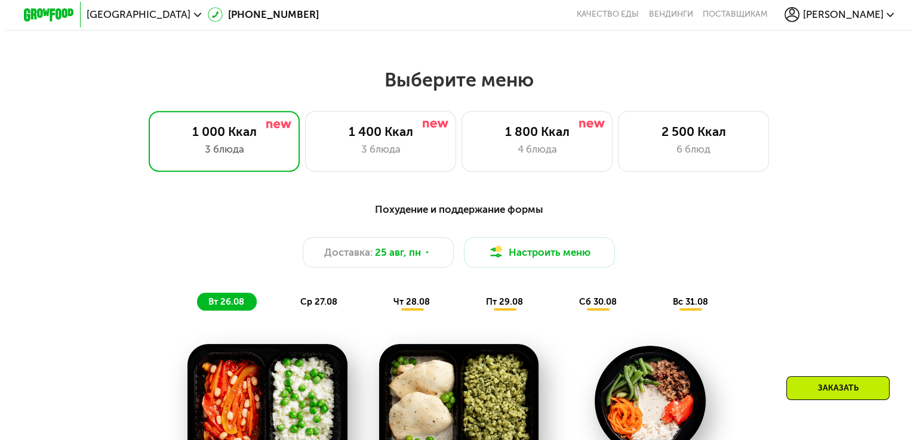
scroll to position [492, 0]
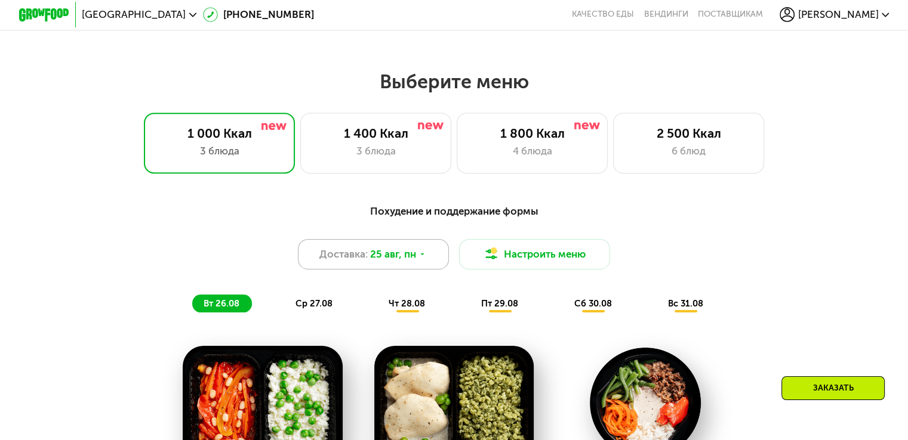
click at [437, 256] on div "Доставка: 25 авг, пн" at bounding box center [374, 254] width 152 height 30
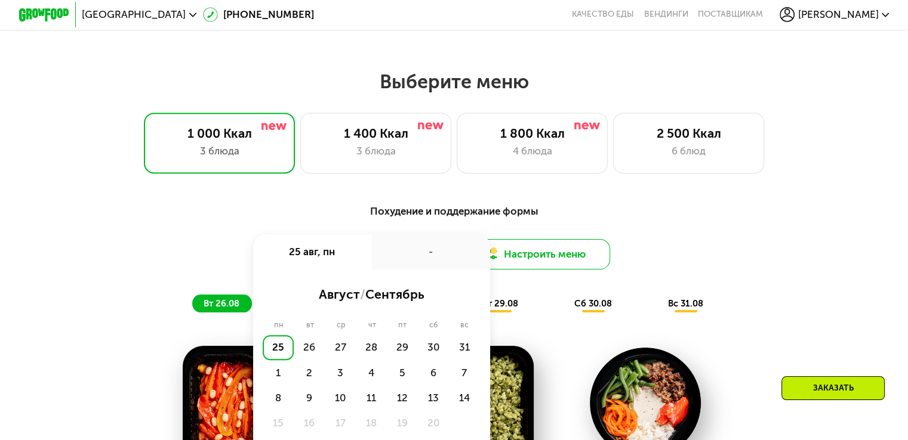
click at [535, 256] on button "Настроить меню" at bounding box center [535, 254] width 152 height 30
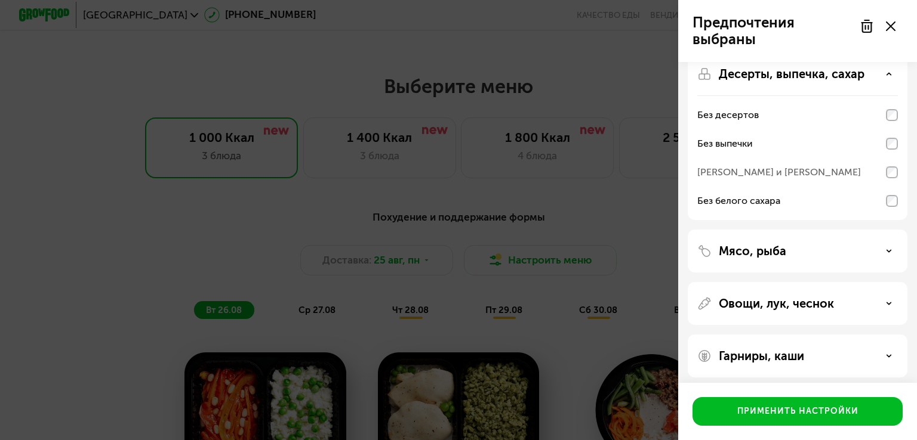
scroll to position [78, 0]
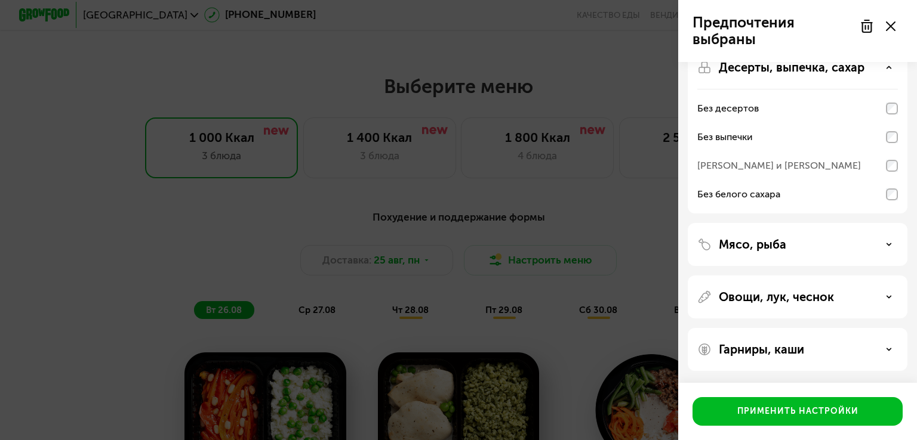
click at [853, 276] on div "Мясо, рыба" at bounding box center [797, 297] width 220 height 43
click at [849, 243] on div "Мясо, рыба" at bounding box center [797, 244] width 201 height 14
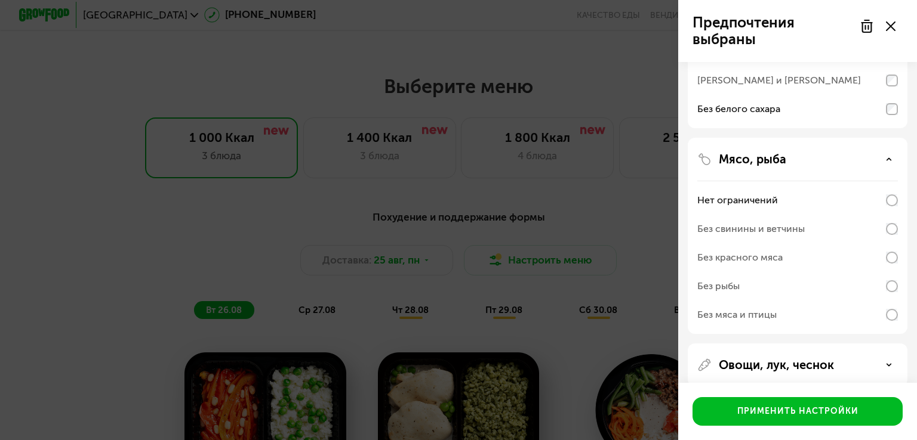
scroll to position [198, 0]
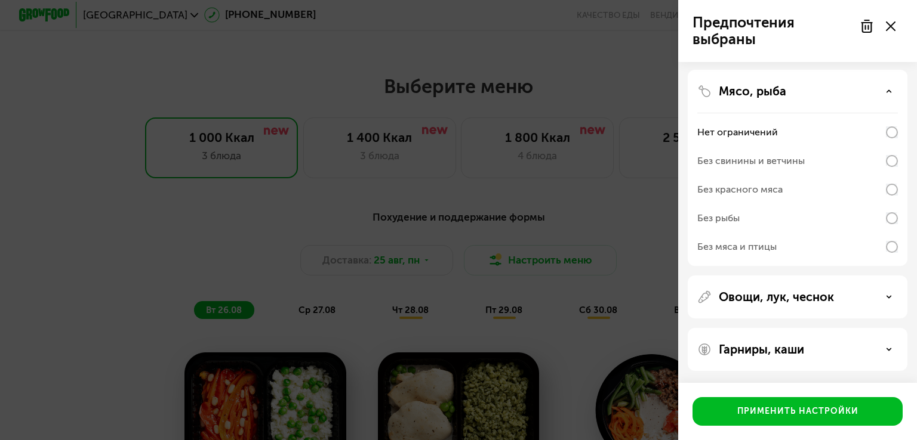
click at [850, 293] on div "Овощи, лук, чеснок" at bounding box center [797, 297] width 201 height 14
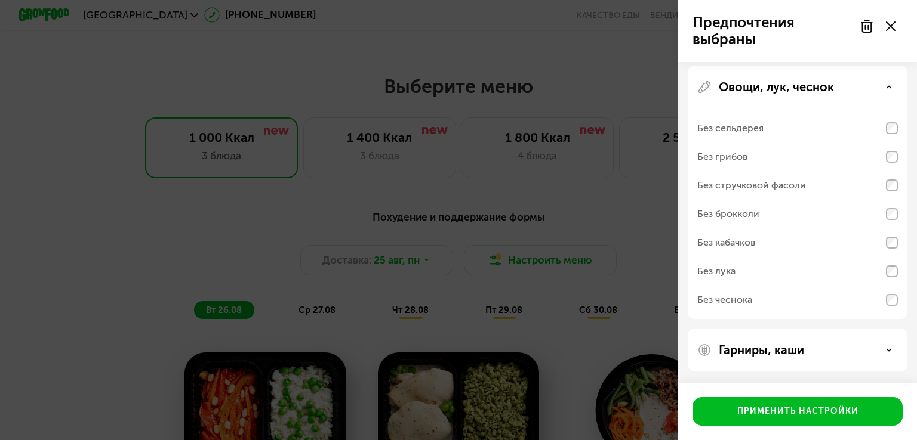
scroll to position [442, 0]
click at [842, 343] on div "Гарниры, каши" at bounding box center [797, 350] width 201 height 14
click at [843, 347] on div "Гарниры, каши" at bounding box center [797, 350] width 201 height 14
click at [846, 366] on div "Гарниры, каши" at bounding box center [797, 350] width 220 height 43
click at [846, 341] on div "Гарниры, каши" at bounding box center [797, 350] width 220 height 43
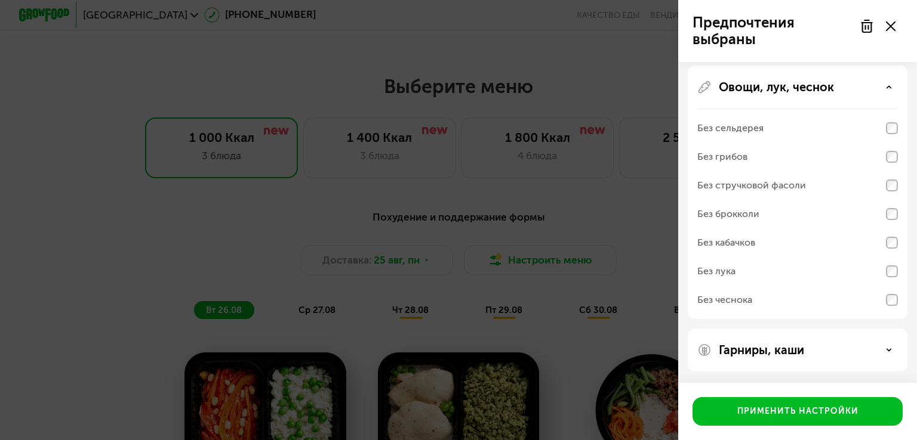
click at [882, 343] on div "Гарниры, каши" at bounding box center [797, 350] width 201 height 14
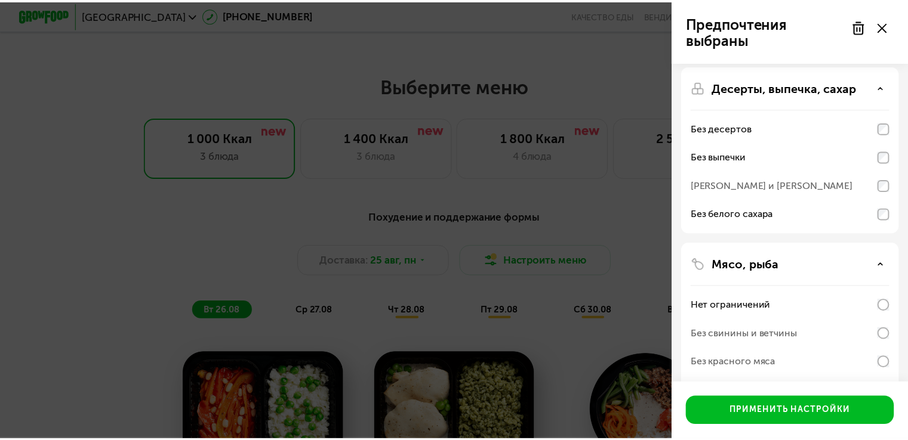
scroll to position [0, 0]
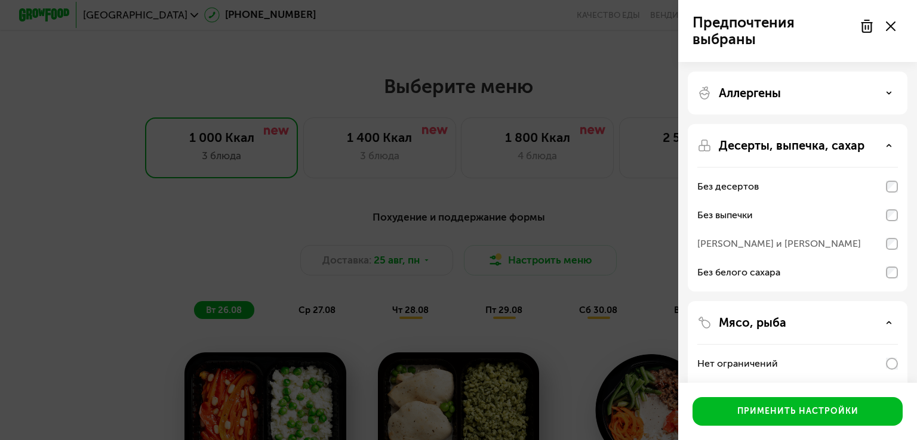
click at [834, 89] on div "Аллергены" at bounding box center [797, 93] width 201 height 14
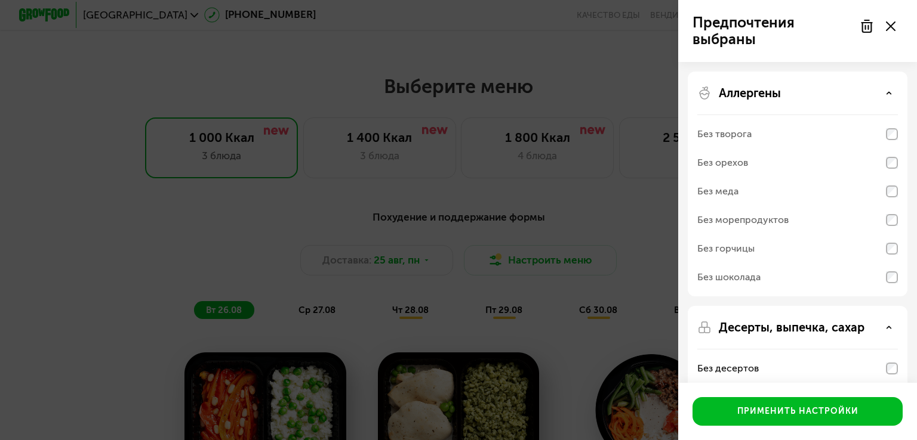
click at [893, 23] on use at bounding box center [891, 26] width 10 height 10
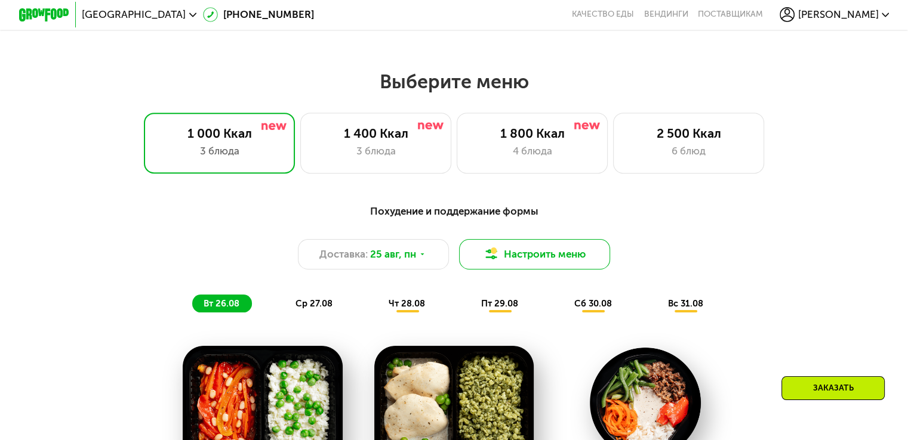
click at [532, 257] on button "Настроить меню" at bounding box center [535, 254] width 152 height 30
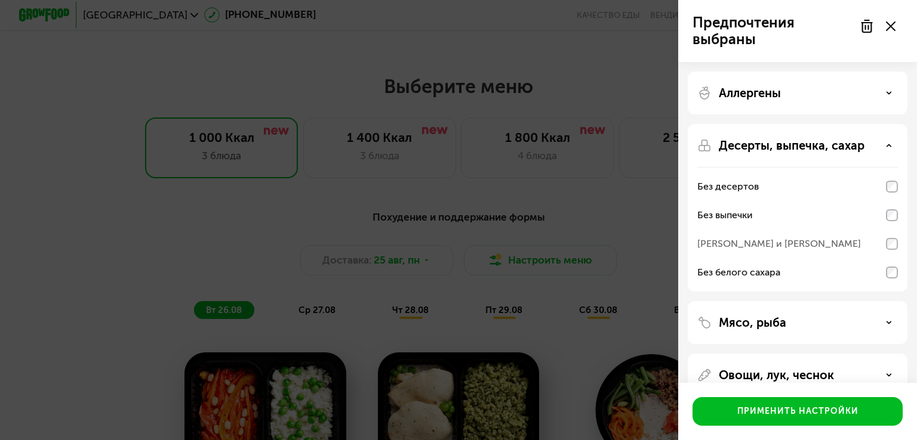
click at [566, 173] on div "Предпочтения выбраны Аллергены Десерты, выпечка, сахар Без десертов Без выпечки…" at bounding box center [458, 220] width 917 height 440
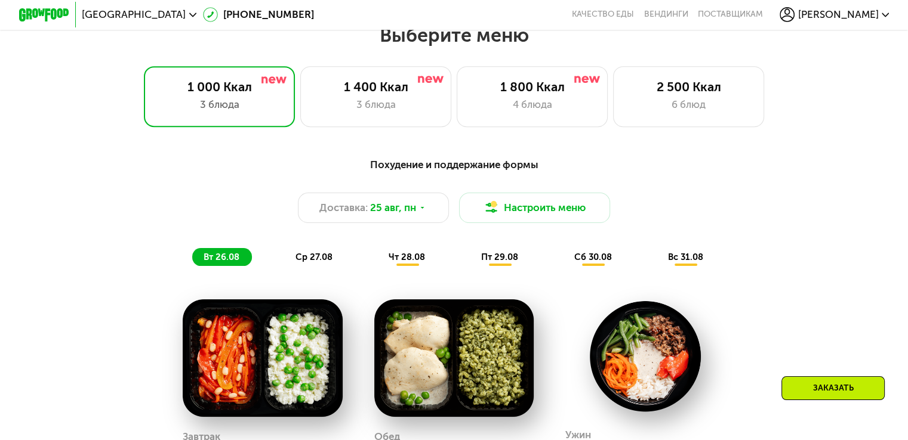
scroll to position [597, 0]
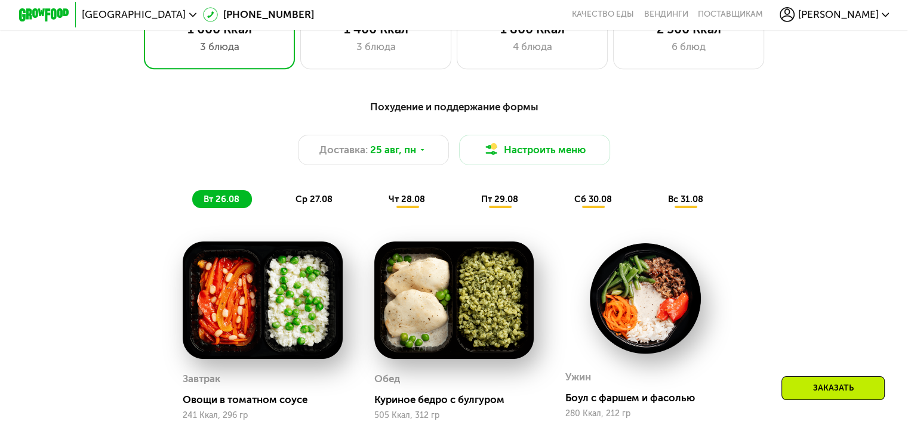
click at [377, 208] on div "ср 27.08" at bounding box center [407, 199] width 60 height 18
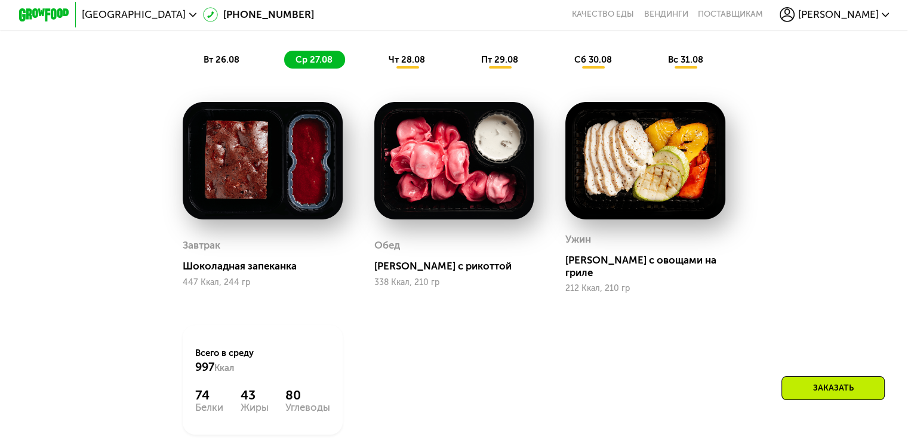
scroll to position [716, 0]
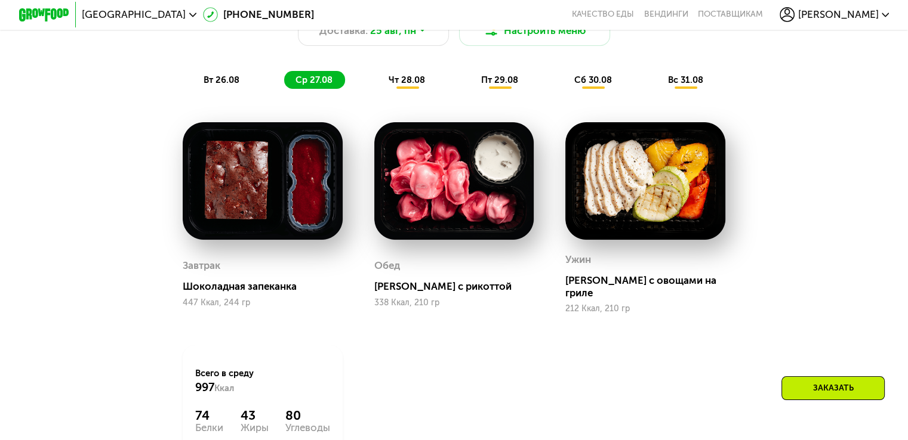
click at [420, 81] on span "чт 28.08" at bounding box center [406, 80] width 36 height 11
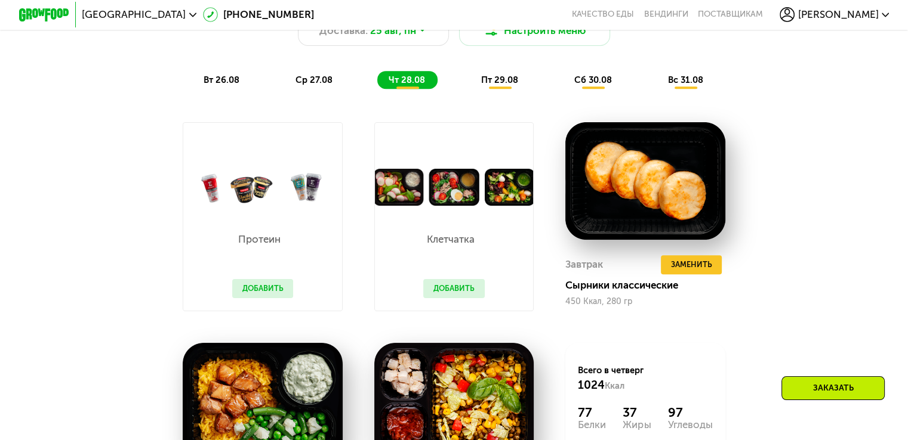
click at [261, 298] on button "Добавить" at bounding box center [262, 288] width 61 height 19
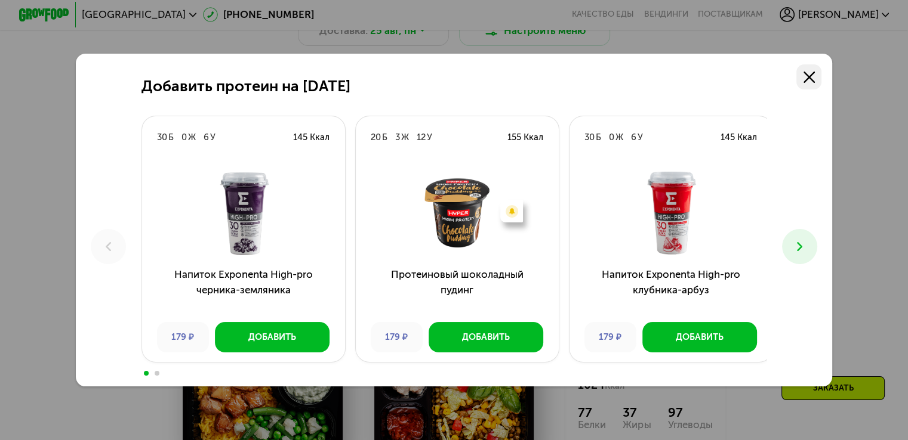
click at [812, 80] on icon at bounding box center [808, 77] width 11 height 11
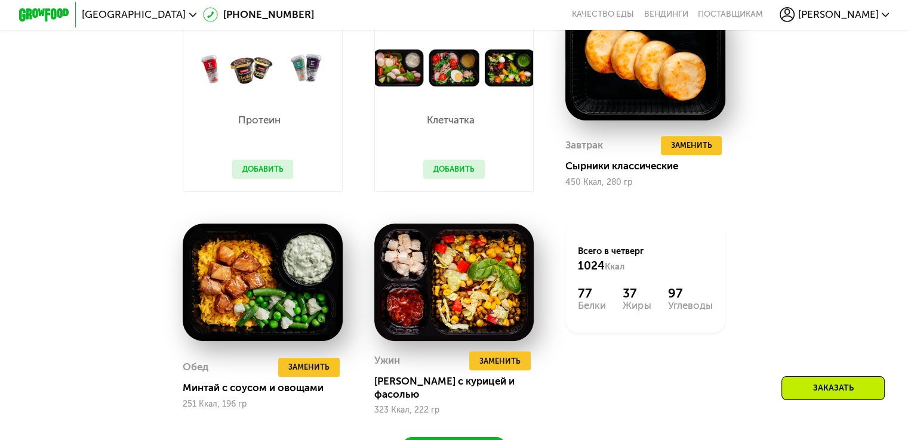
scroll to position [776, 0]
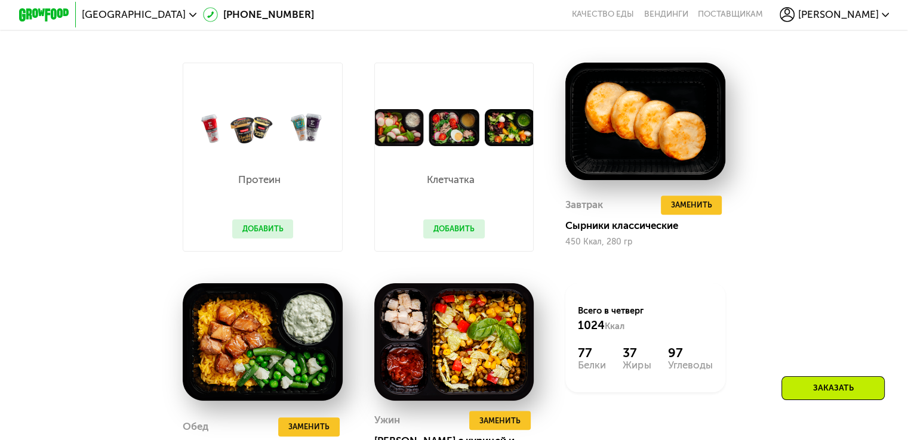
click at [454, 239] on button "Добавить" at bounding box center [453, 229] width 61 height 19
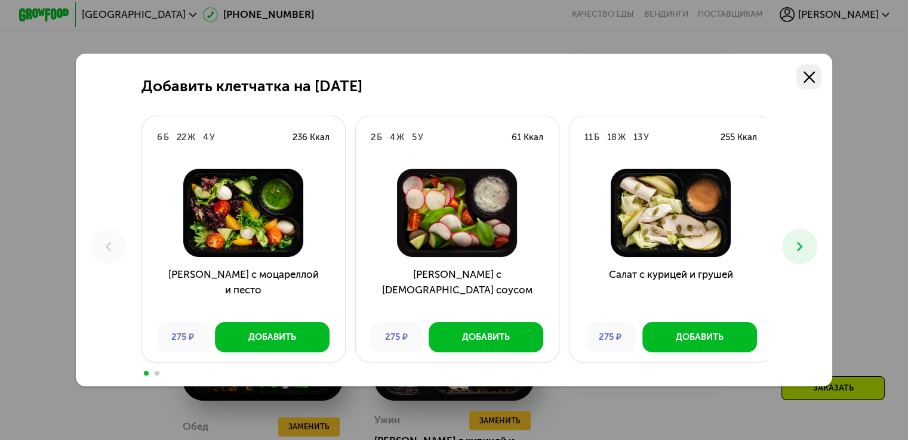
click at [810, 73] on icon at bounding box center [808, 77] width 11 height 11
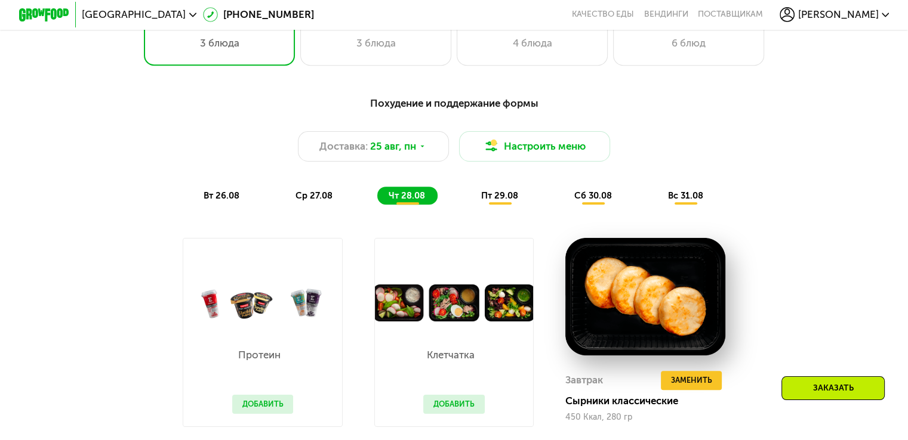
scroll to position [597, 0]
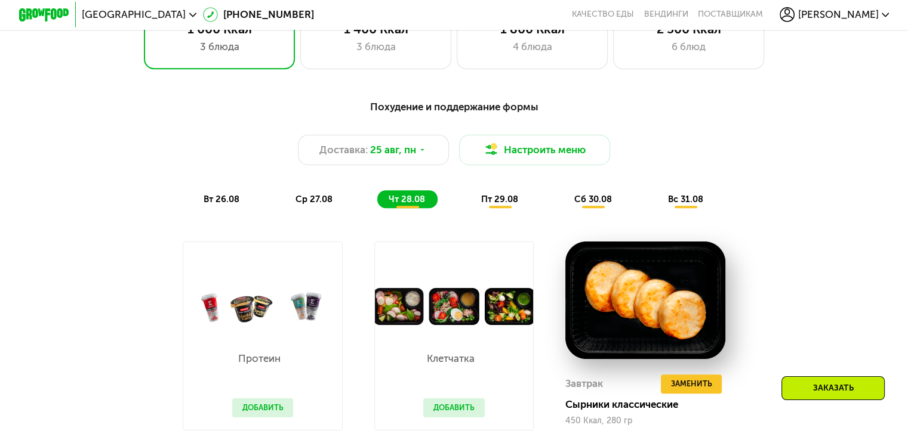
click at [563, 208] on div "пт 29.08" at bounding box center [593, 199] width 61 height 18
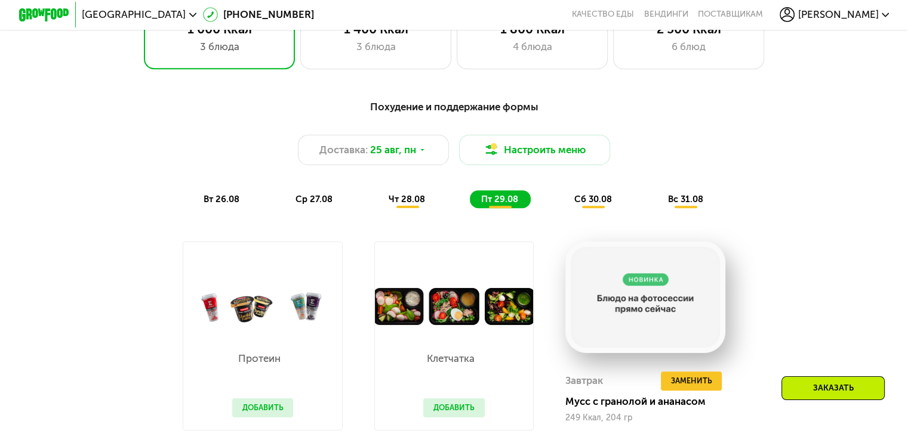
click at [656, 202] on div "сб 30.08" at bounding box center [685, 199] width 59 height 18
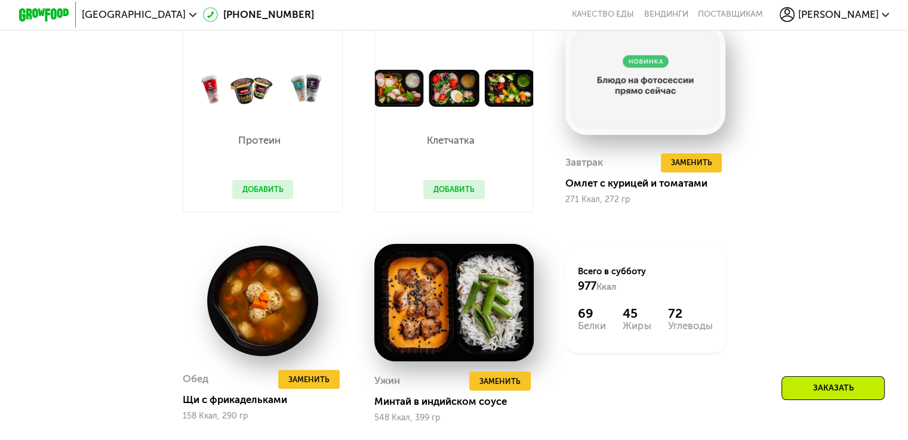
scroll to position [656, 0]
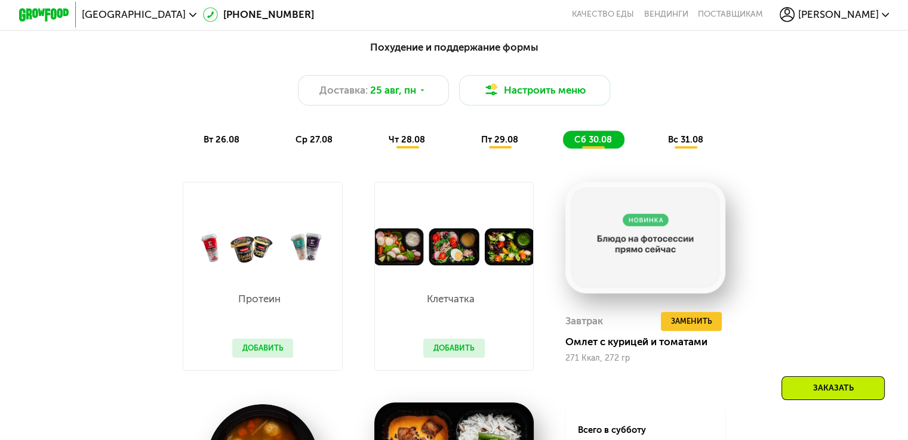
click at [680, 140] on span "вс 31.08" at bounding box center [685, 139] width 35 height 11
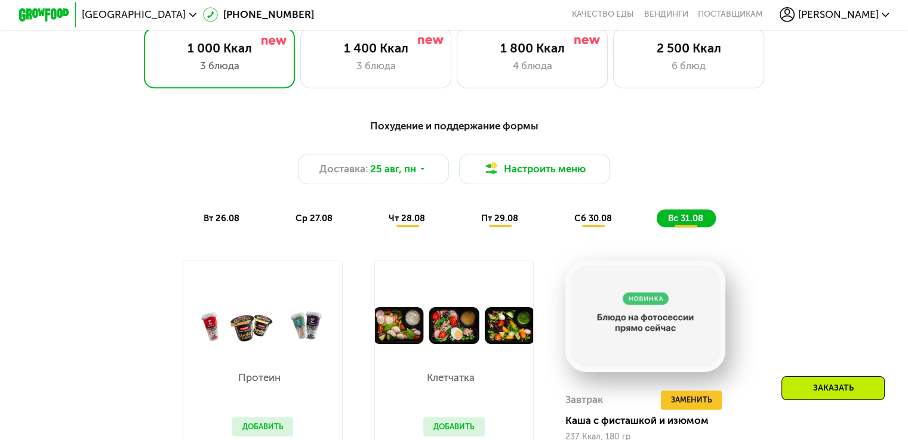
scroll to position [597, 0]
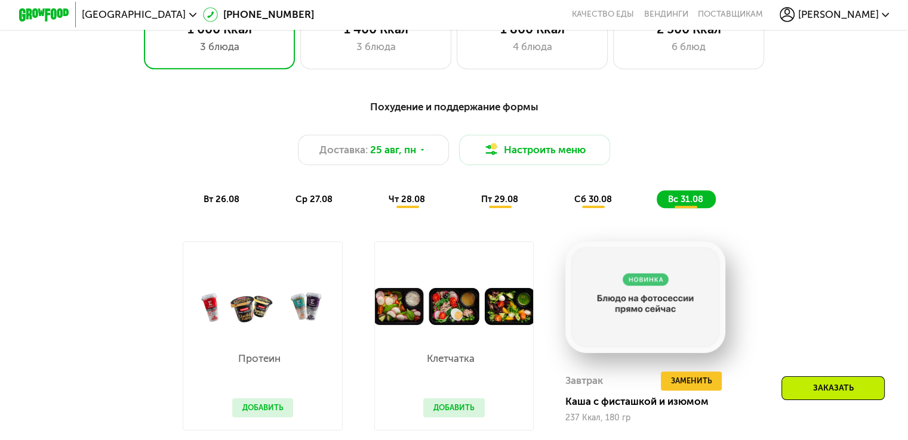
click at [220, 203] on span "вт 26.08" at bounding box center [221, 199] width 36 height 11
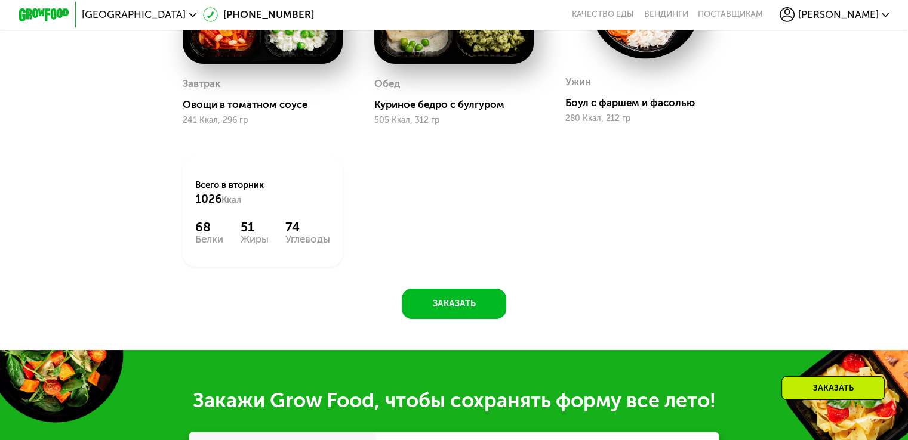
scroll to position [895, 0]
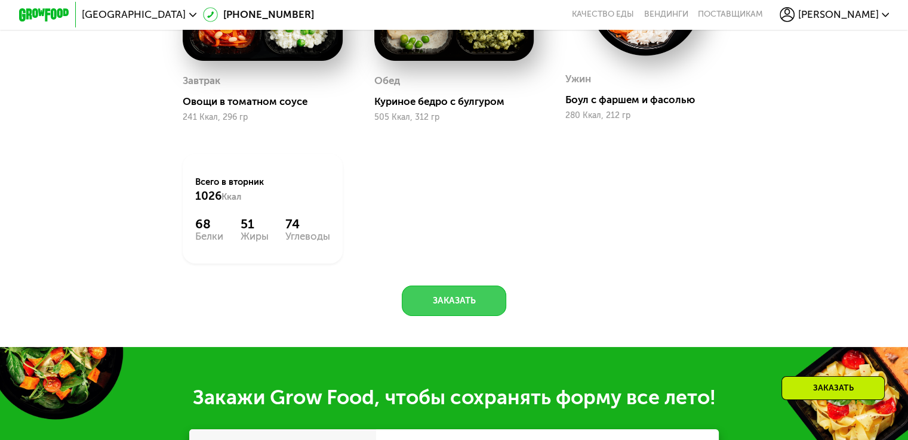
click at [473, 313] on button "Заказать" at bounding box center [454, 301] width 104 height 30
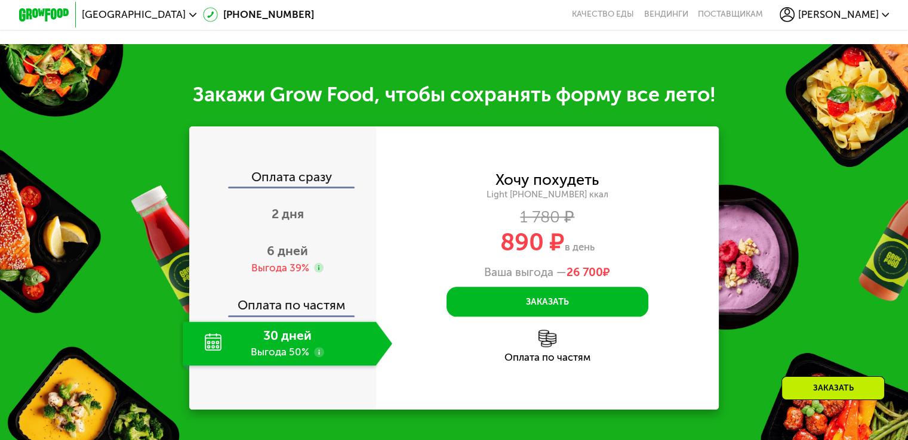
scroll to position [1253, 0]
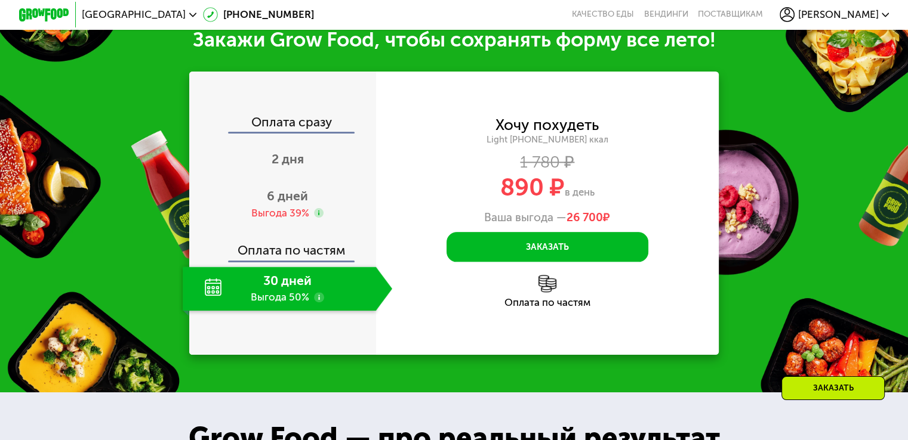
click at [539, 293] on img at bounding box center [547, 284] width 18 height 18
